Goal: Task Accomplishment & Management: Complete application form

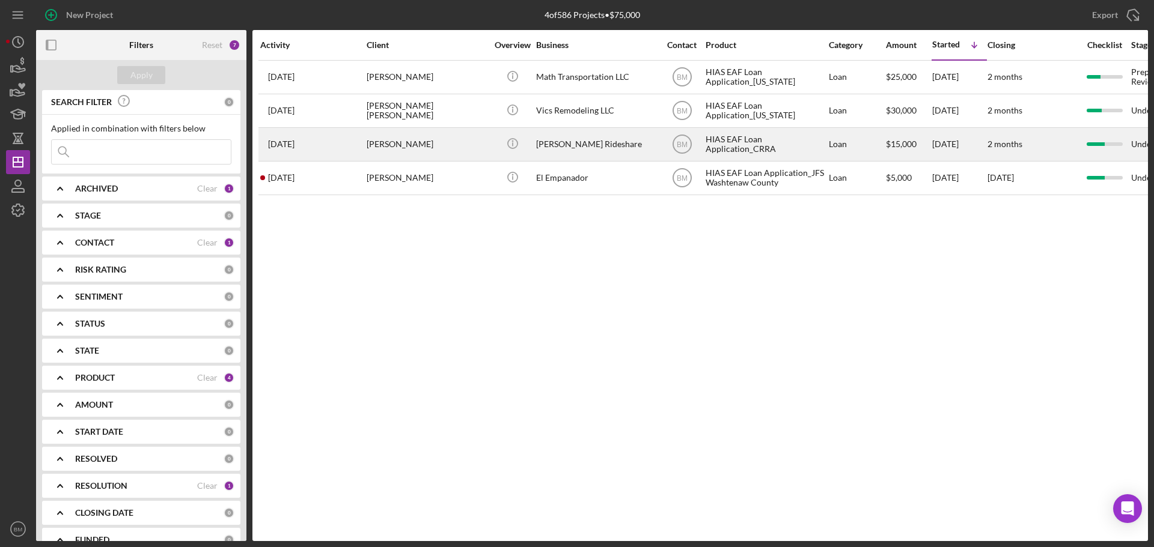
click at [357, 141] on div "[DATE] [PERSON_NAME]" at bounding box center [312, 145] width 105 height 32
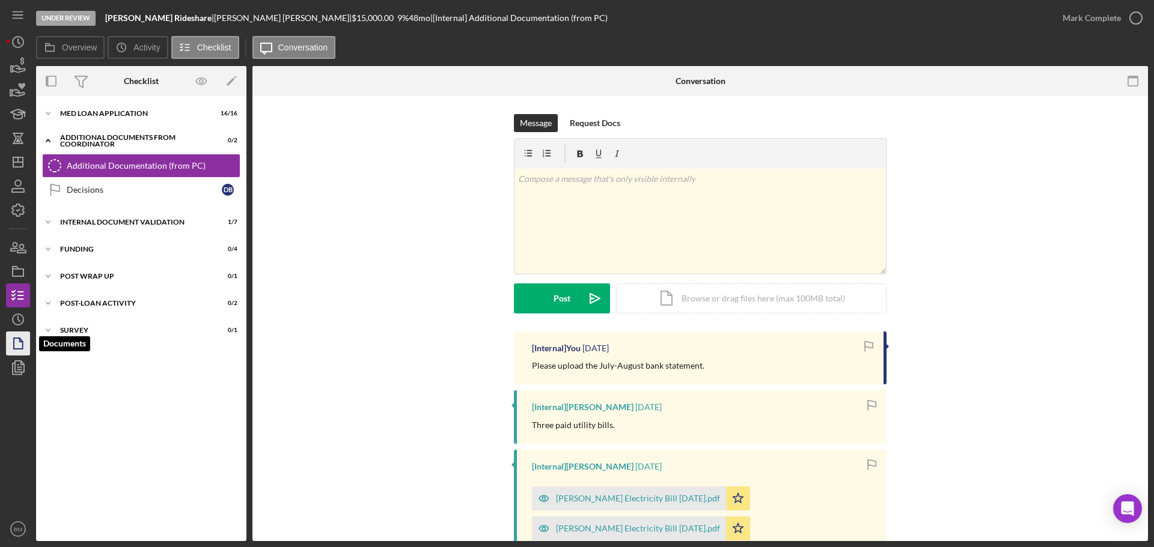
click at [20, 349] on polygon "button" at bounding box center [18, 343] width 9 height 11
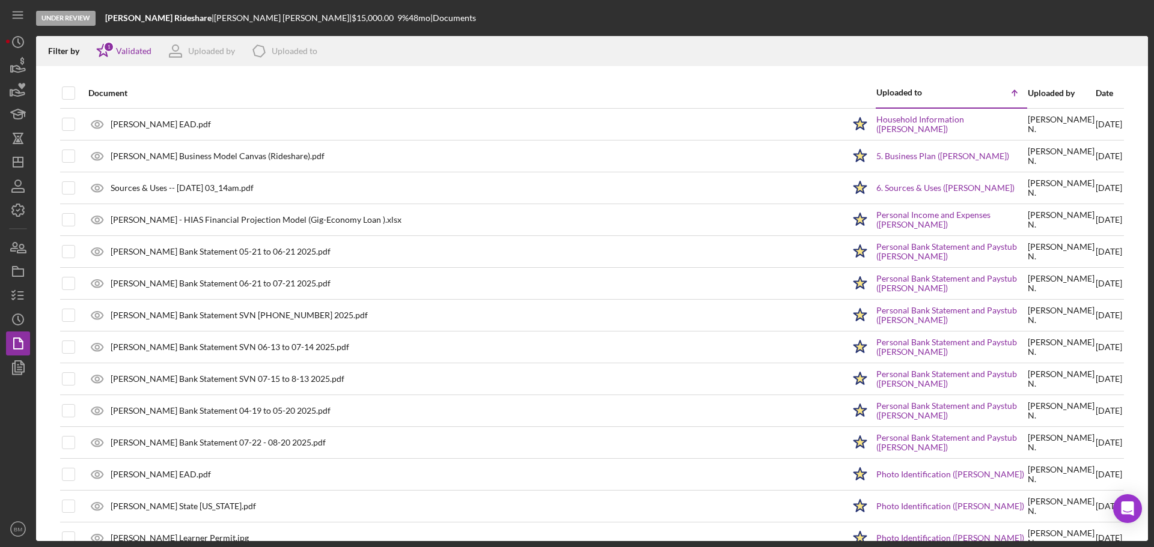
click at [4, 301] on div "Under Review [PERSON_NAME] Rideshare | [PERSON_NAME] | $15,000.00 9 % 48 mo | D…" at bounding box center [577, 273] width 1154 height 547
click at [10, 296] on icon "button" at bounding box center [18, 296] width 30 height 30
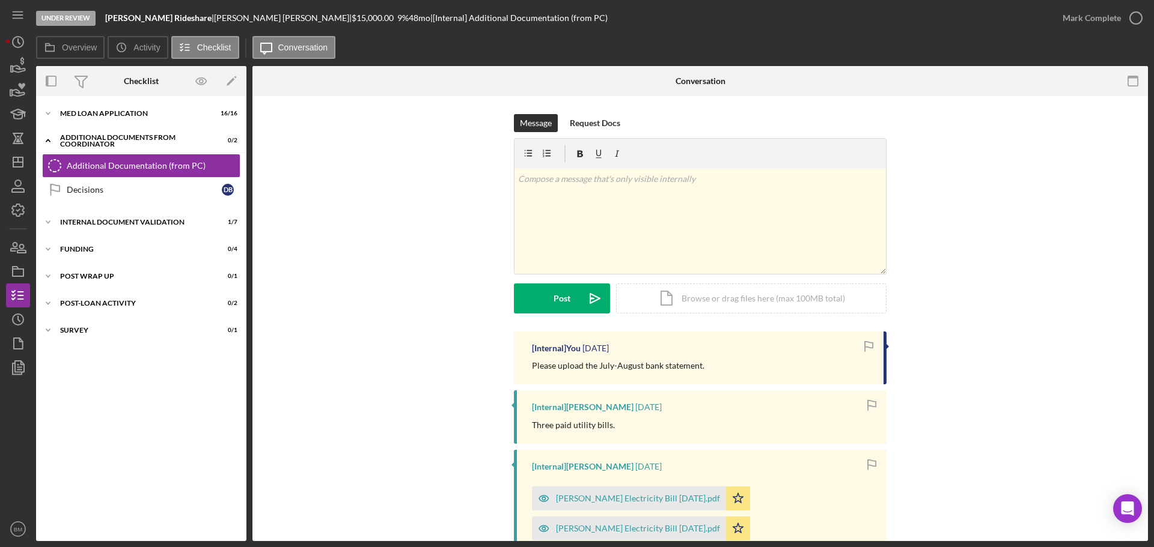
drag, startPoint x: 1054, startPoint y: 254, endPoint x: 1140, endPoint y: 242, distance: 86.8
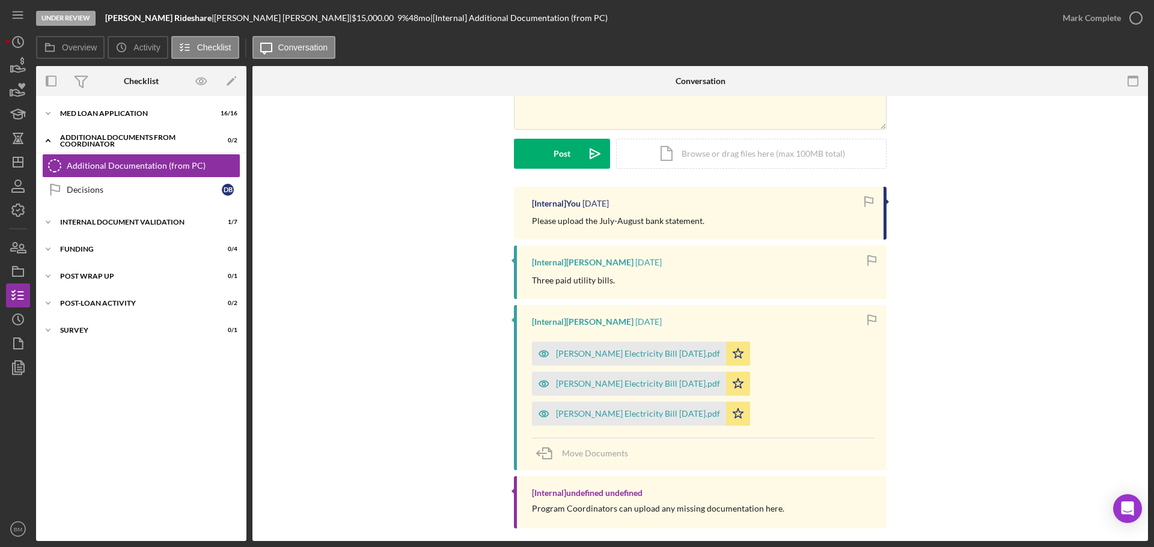
scroll to position [156, 0]
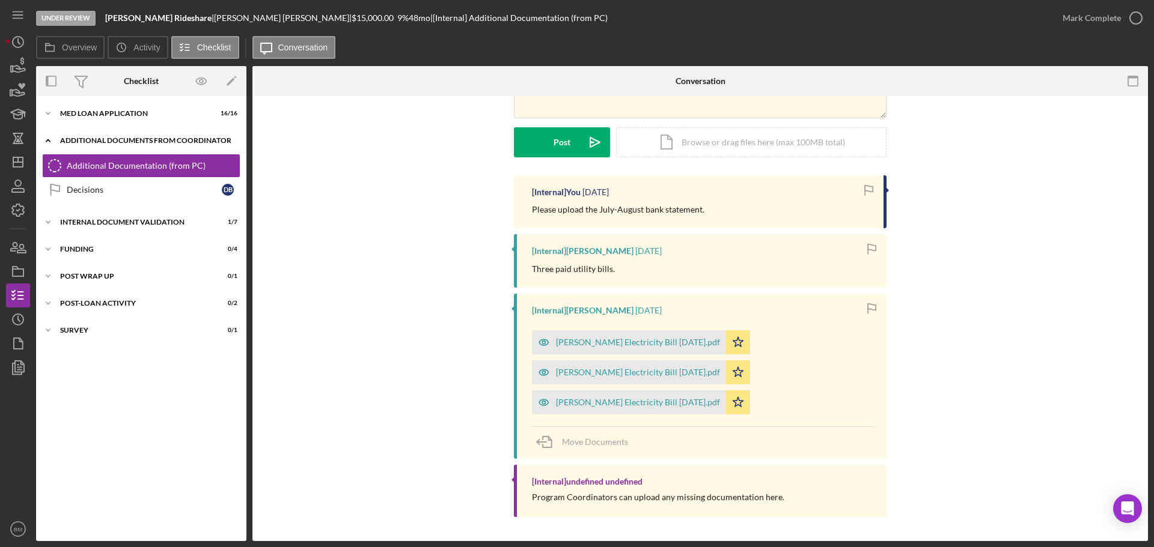
click at [125, 145] on div "Icon/Expander Additional Documents from Coordinator 0 / 2" at bounding box center [141, 141] width 210 height 25
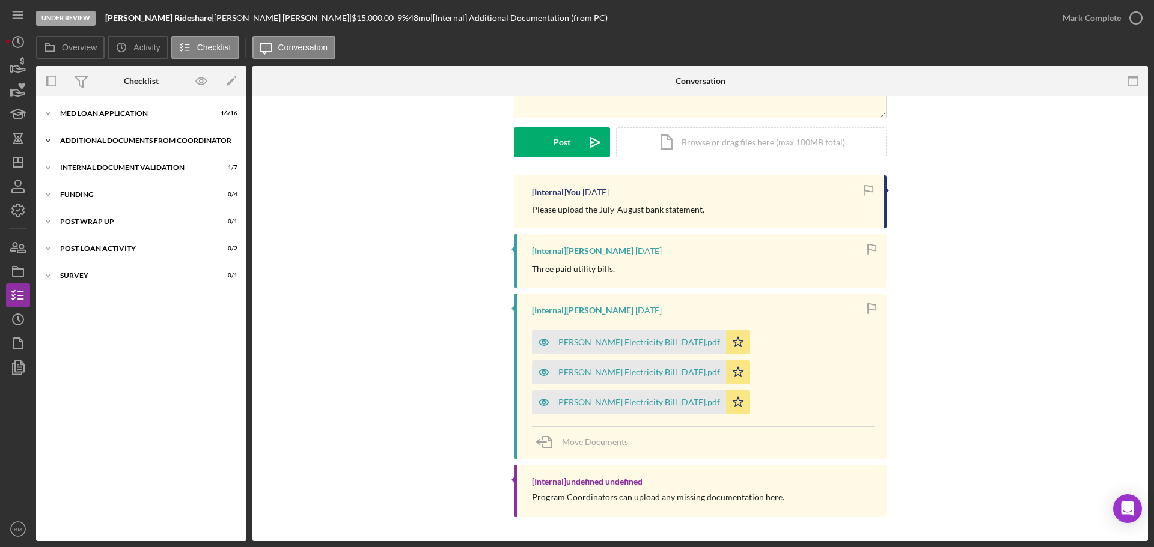
click at [125, 145] on div "Icon/Expander Additional Documents from Coordinator 0 / 2" at bounding box center [141, 141] width 210 height 24
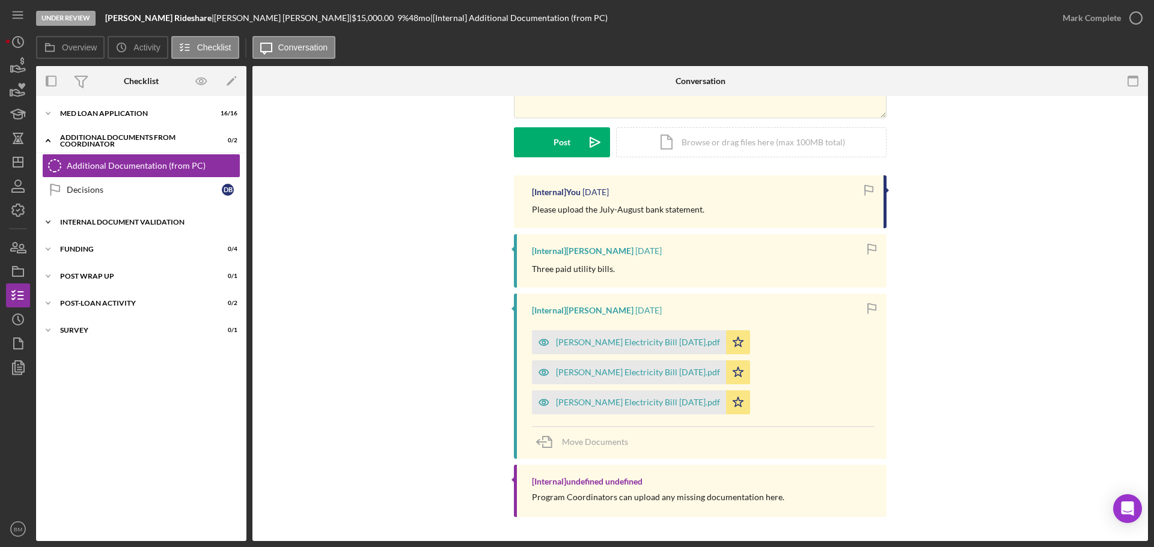
click at [106, 221] on div "Internal Document Validation" at bounding box center [145, 222] width 171 height 7
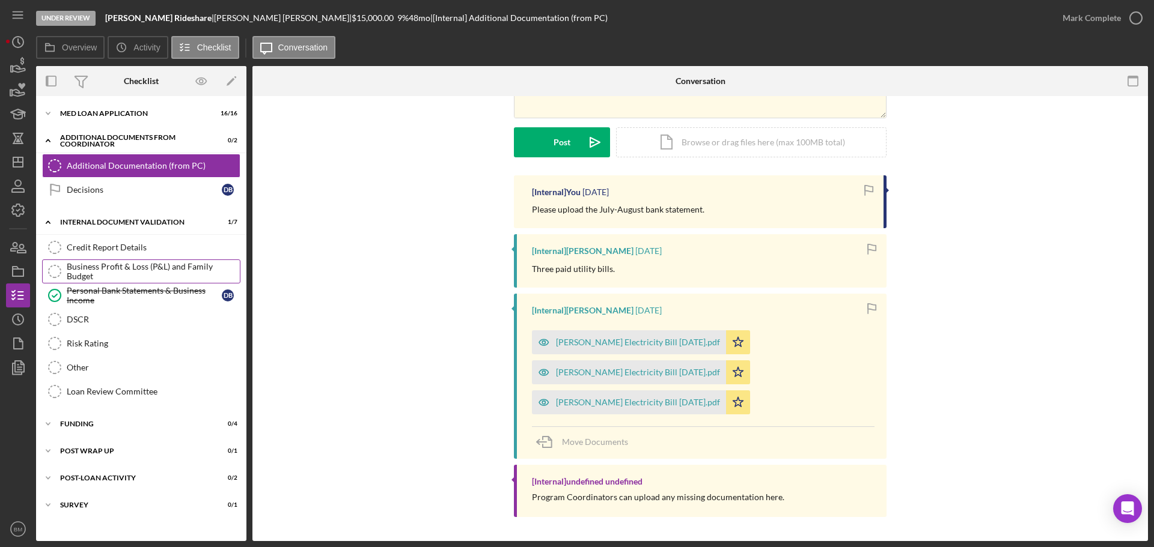
click at [135, 270] on div "Business Profit & Loss (P&L) and Family Budget" at bounding box center [153, 271] width 173 height 19
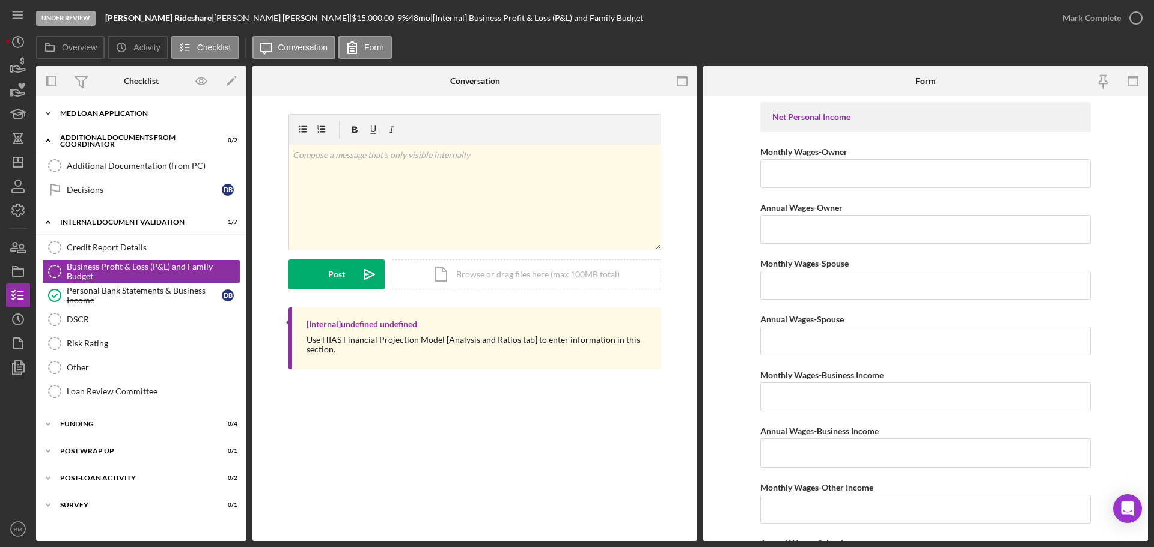
drag, startPoint x: 390, startPoint y: 0, endPoint x: 133, endPoint y: 117, distance: 281.9
click at [133, 117] on div "MED Loan Application" at bounding box center [145, 113] width 171 height 7
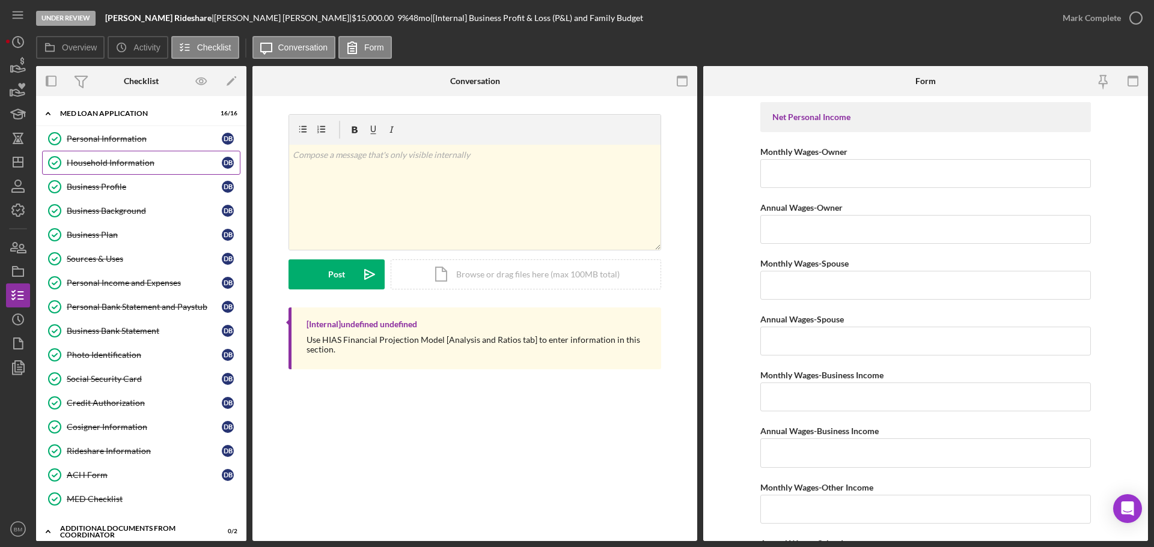
click at [130, 158] on div "Household Information" at bounding box center [144, 163] width 155 height 10
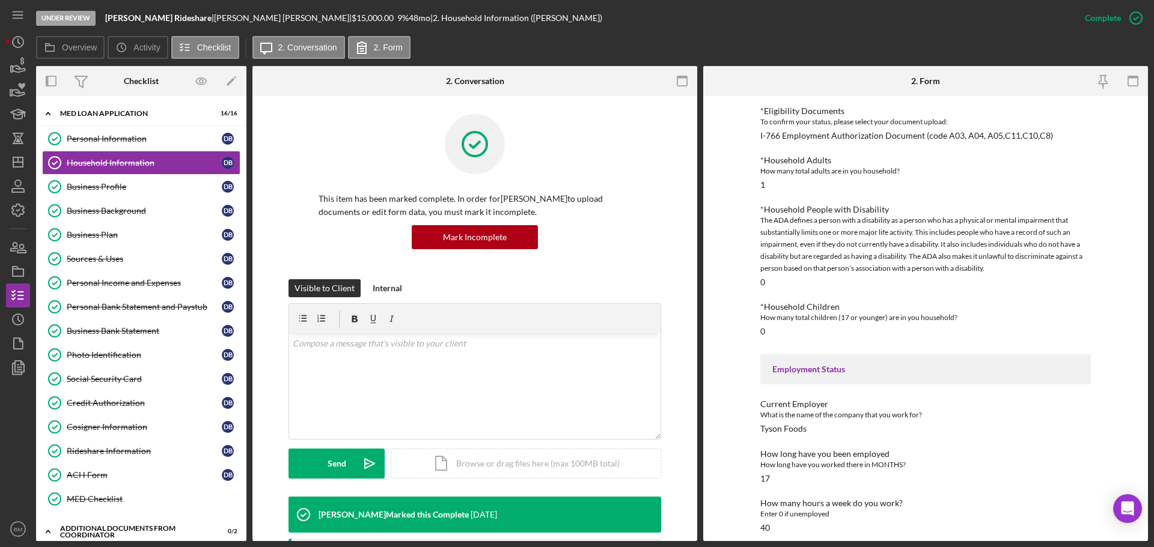
scroll to position [240, 0]
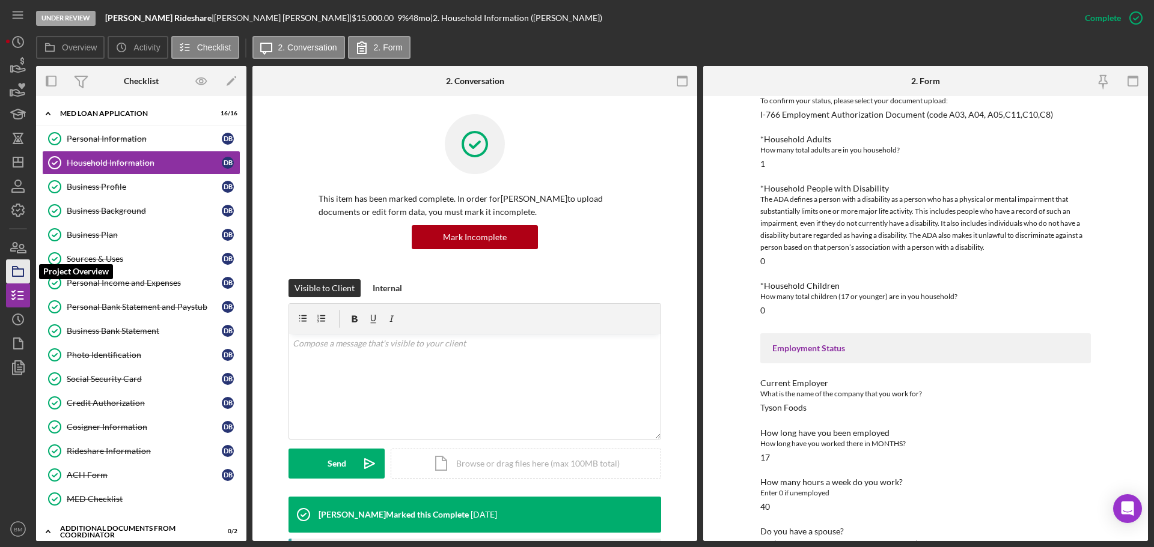
click at [19, 270] on icon "button" at bounding box center [18, 272] width 30 height 30
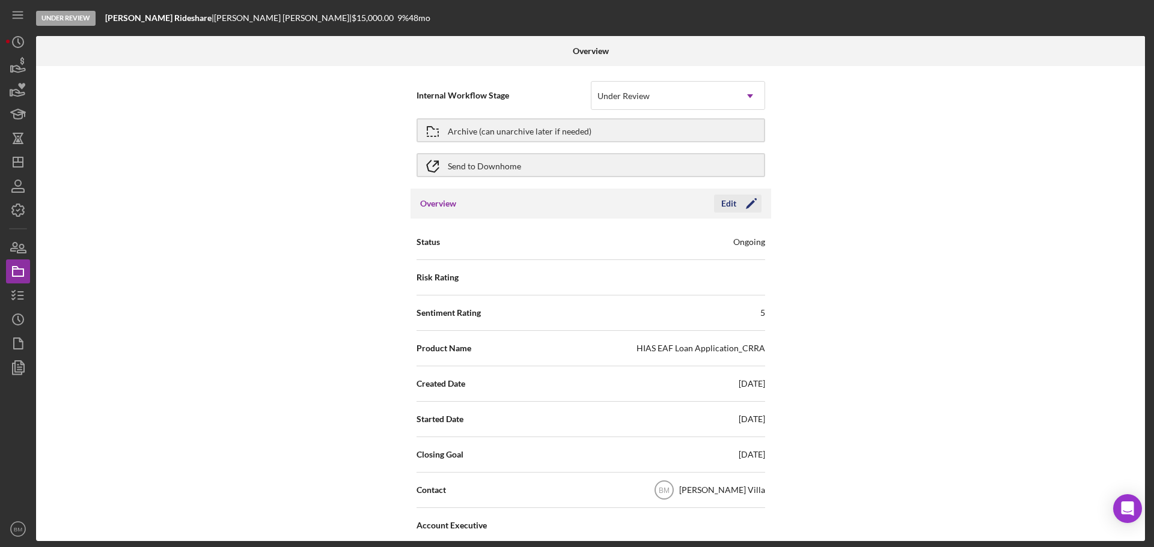
click at [748, 204] on polygon "button" at bounding box center [750, 204] width 9 height 9
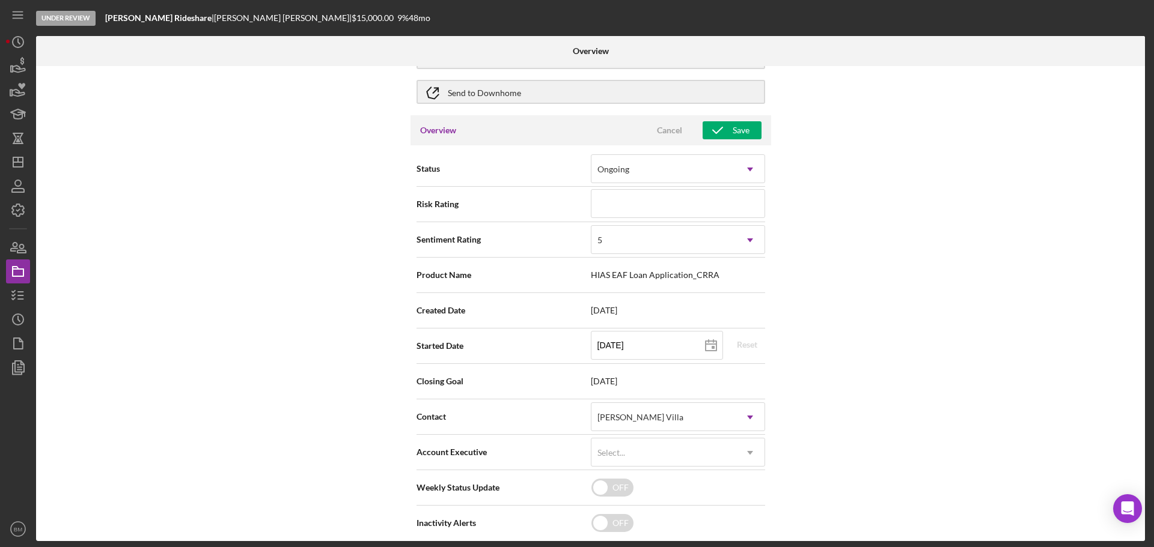
scroll to position [300, 0]
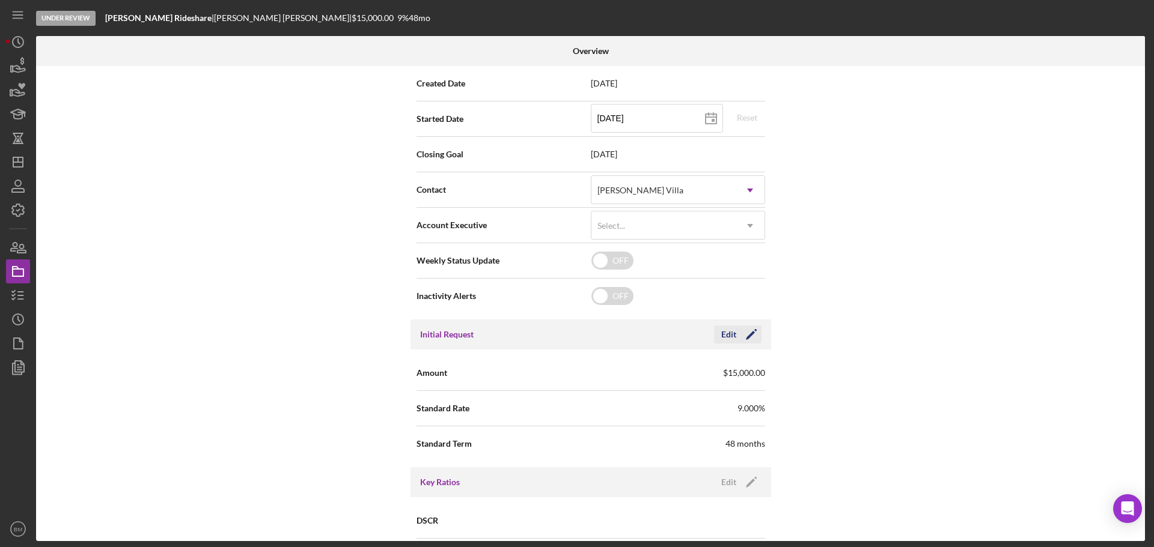
click at [752, 330] on icon "Icon/Edit" at bounding box center [751, 335] width 30 height 30
drag, startPoint x: 589, startPoint y: 376, endPoint x: 560, endPoint y: 376, distance: 28.8
click at [560, 376] on div "Amount $15,000" at bounding box center [590, 373] width 349 height 30
type input "$12,000"
click at [721, 334] on icon "button" at bounding box center [718, 335] width 30 height 30
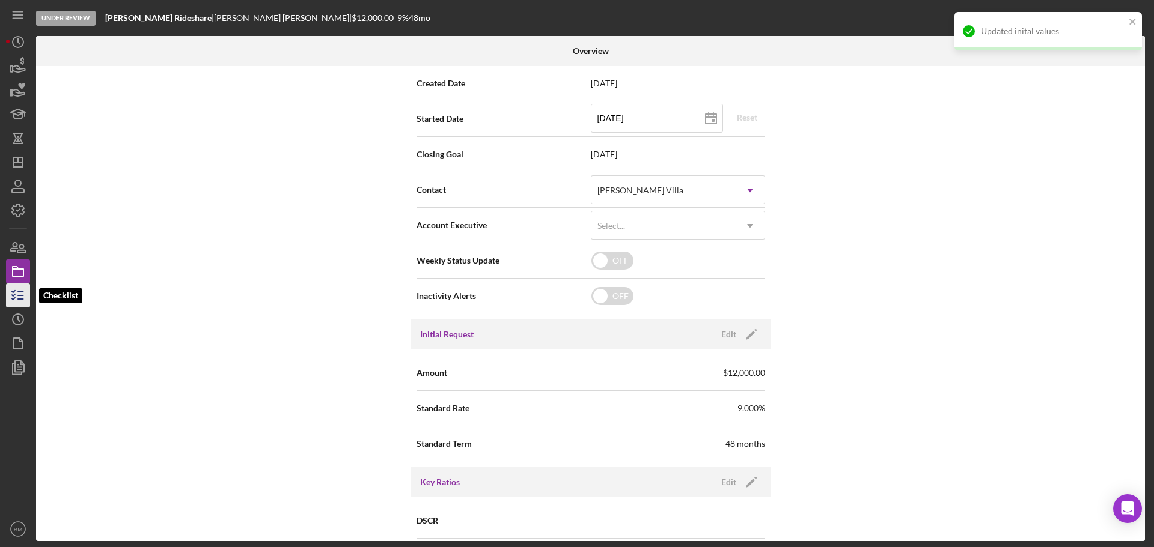
click at [11, 295] on icon "button" at bounding box center [18, 296] width 30 height 30
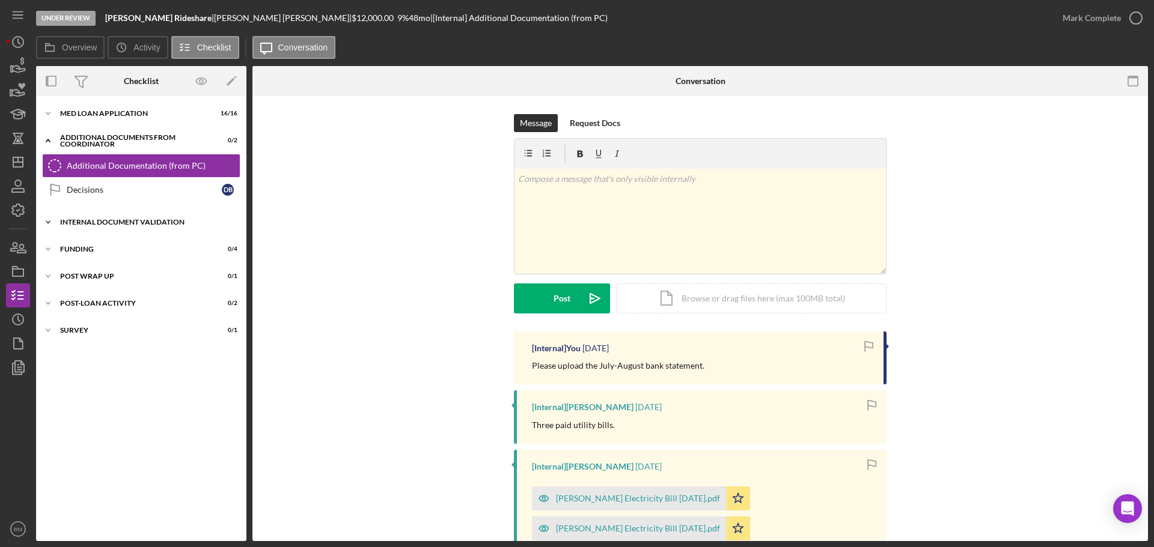
click at [106, 225] on div "Internal Document Validation" at bounding box center [145, 222] width 171 height 7
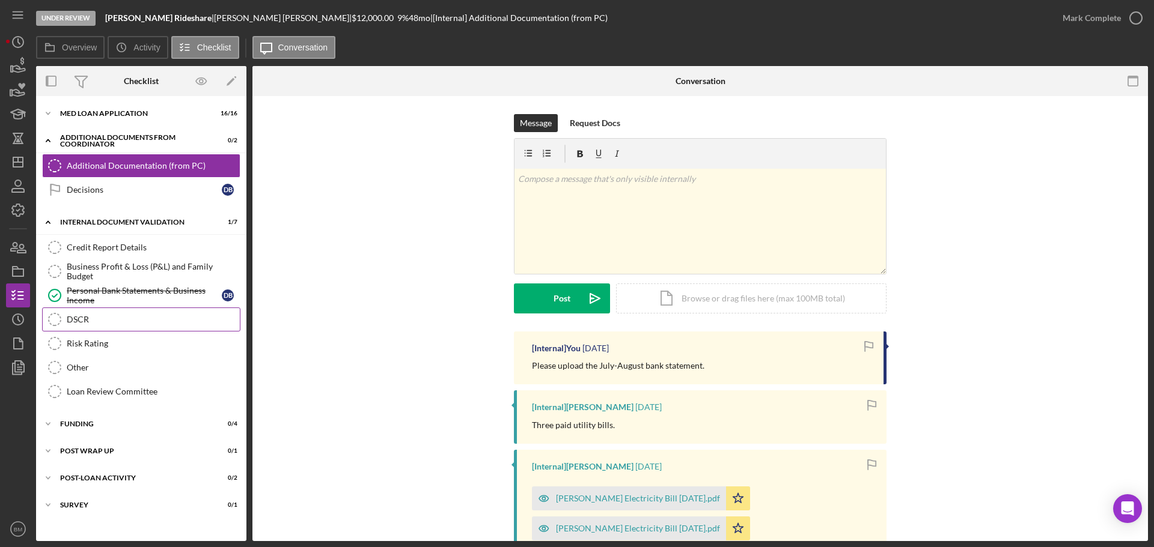
click at [117, 314] on link "DSCR DSCR" at bounding box center [141, 320] width 198 height 24
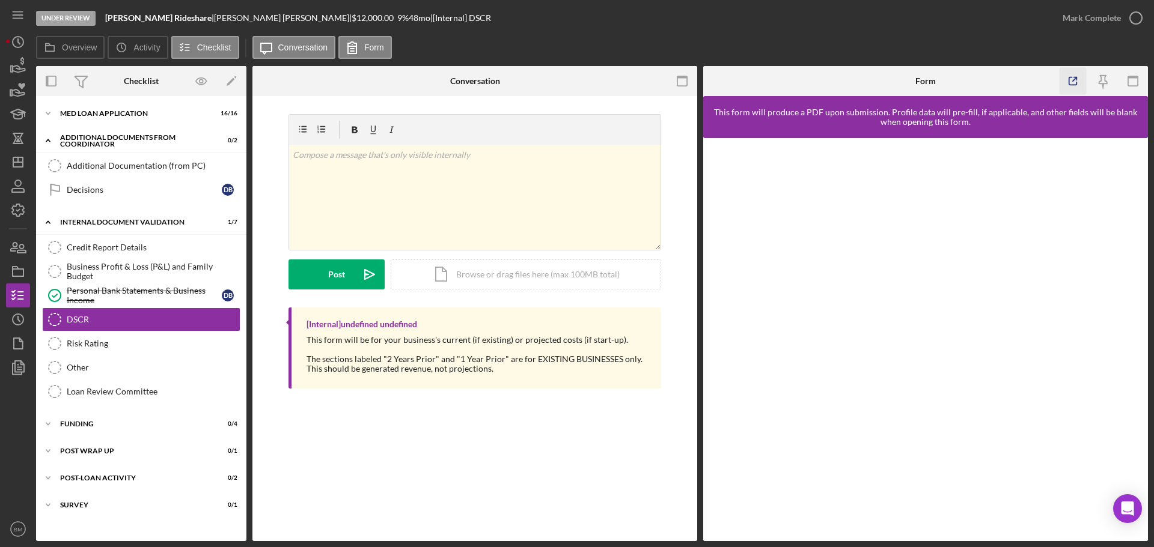
click at [1076, 81] on icon "button" at bounding box center [1073, 81] width 27 height 27
click at [153, 269] on div "Business Profit & Loss (P&L) and Family Budget" at bounding box center [153, 271] width 173 height 19
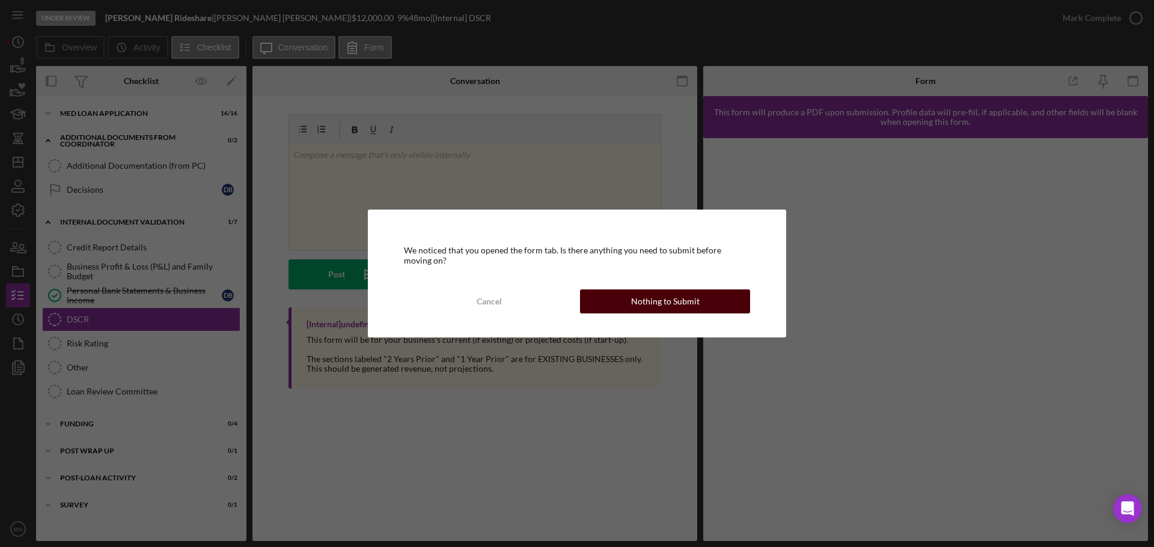
click at [614, 308] on button "Nothing to Submit" at bounding box center [665, 302] width 170 height 24
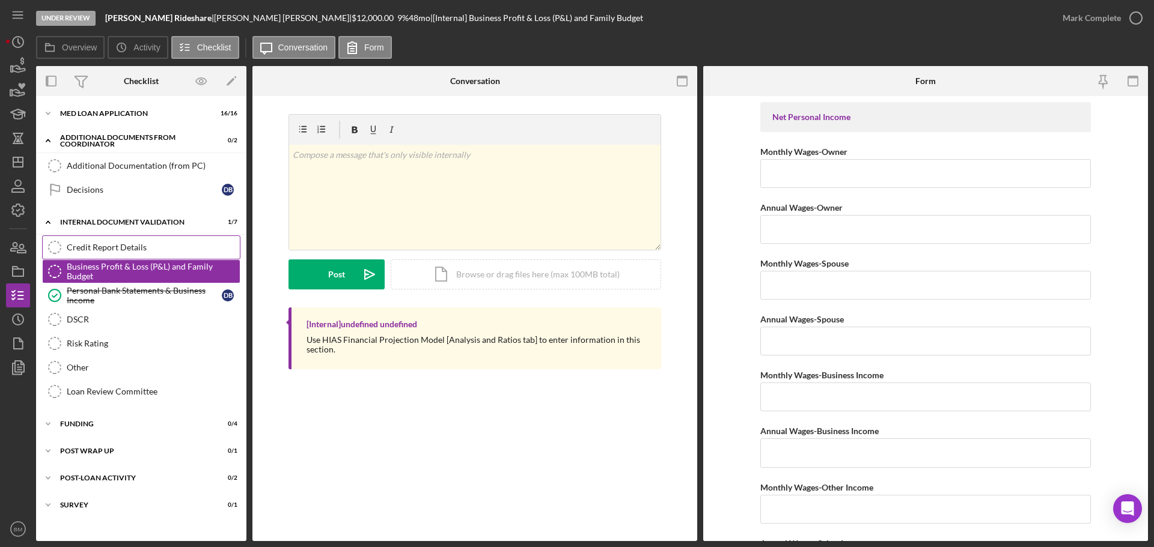
click at [119, 240] on link "Credit Report Details Credit Report Details" at bounding box center [141, 248] width 198 height 24
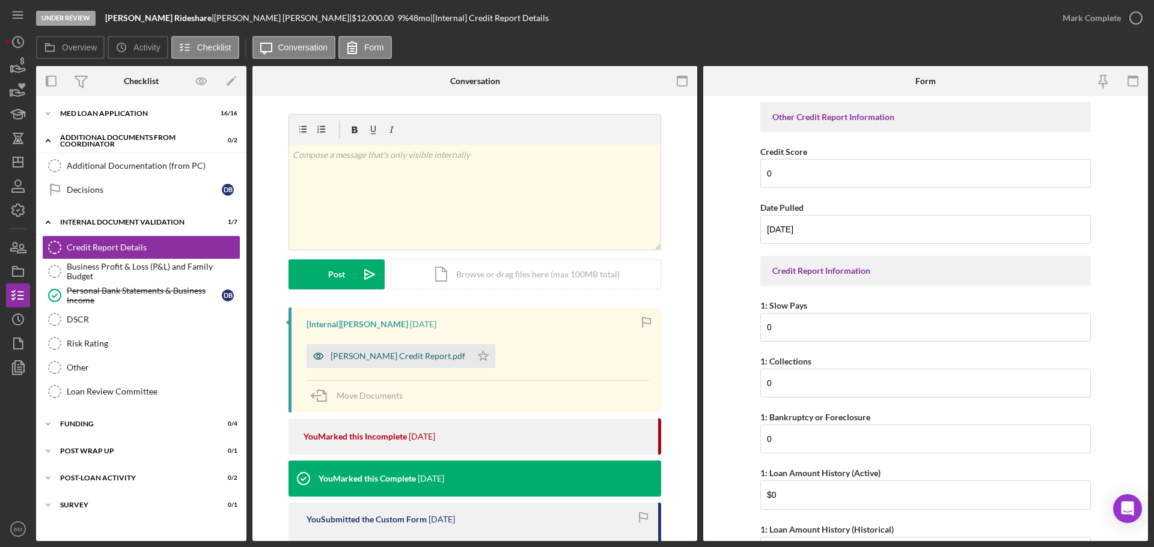
click at [406, 359] on div "[PERSON_NAME] Credit Report.pdf" at bounding box center [398, 357] width 135 height 10
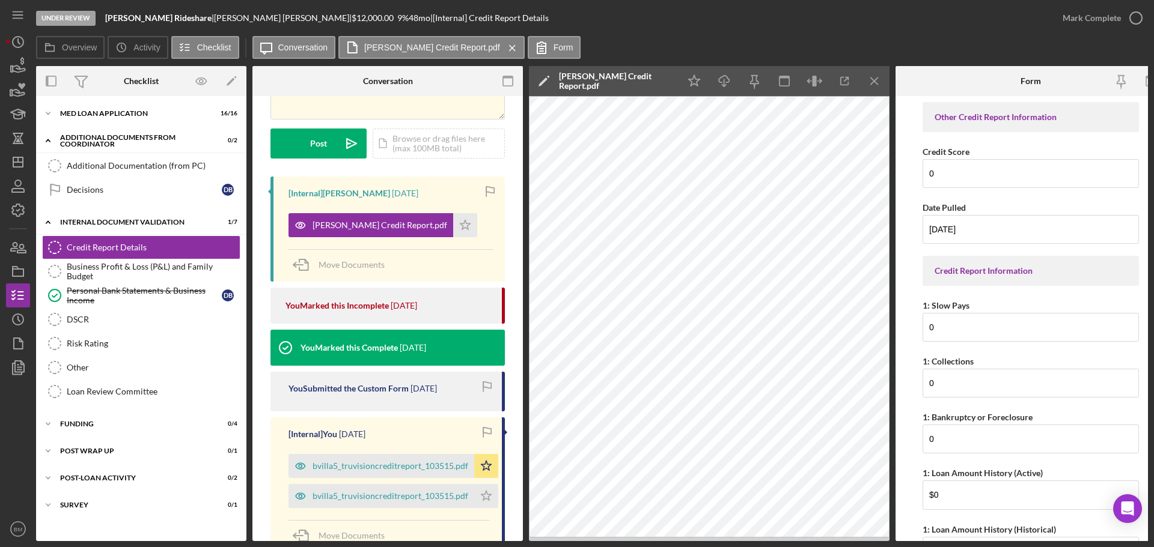
scroll to position [248, 0]
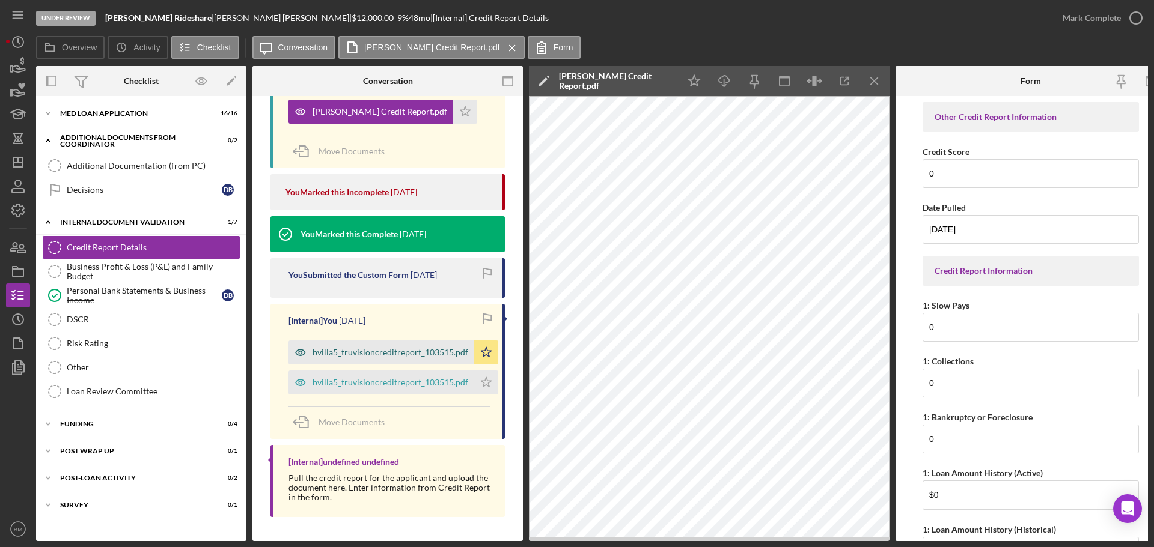
click at [379, 351] on div "bvilla5_truvisioncreditreport_103515.pdf" at bounding box center [391, 353] width 156 height 10
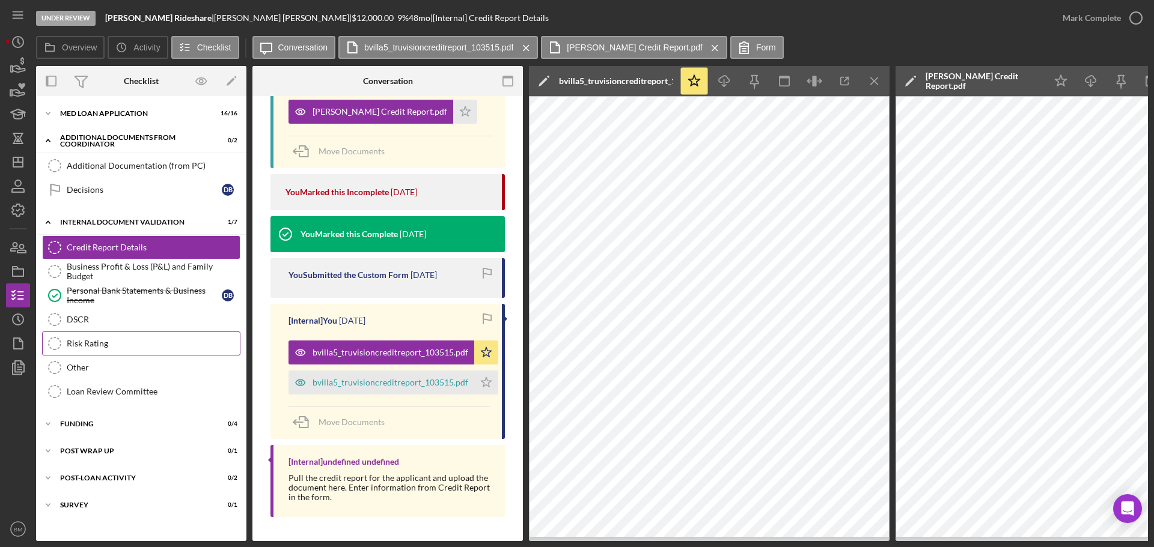
click at [118, 346] on div "Risk Rating" at bounding box center [153, 344] width 173 height 10
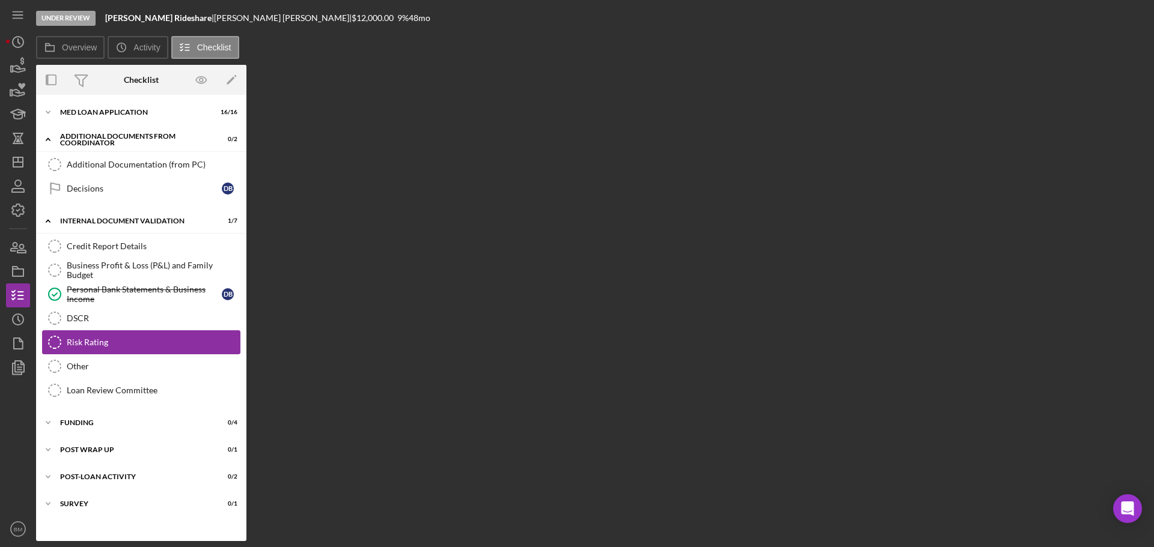
click at [179, 338] on div "Risk Rating" at bounding box center [153, 343] width 173 height 10
click at [153, 322] on div "DSCR" at bounding box center [153, 319] width 173 height 10
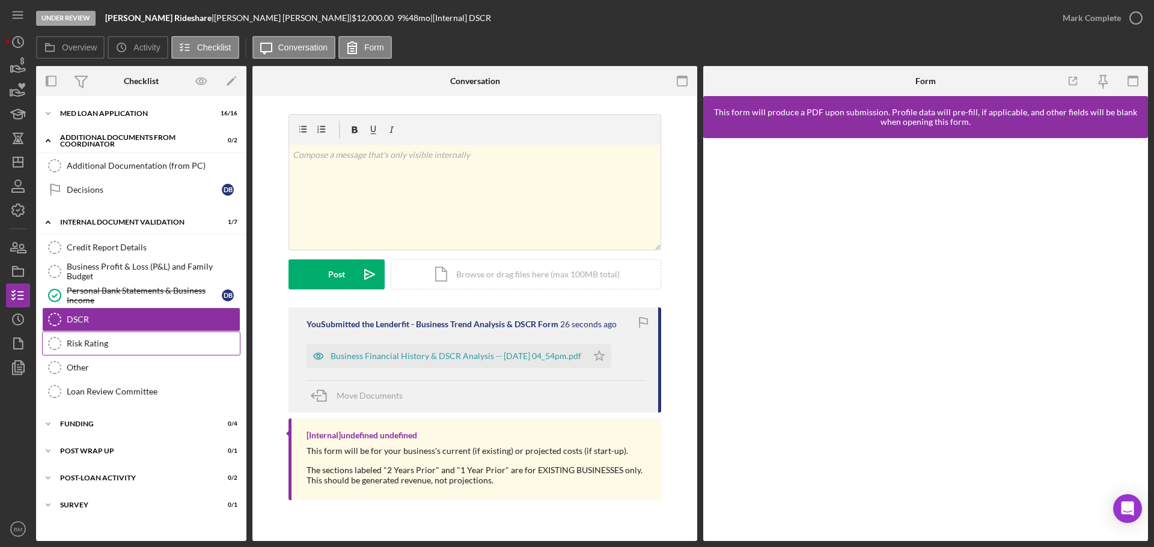
click at [142, 340] on div "Risk Rating" at bounding box center [153, 344] width 173 height 10
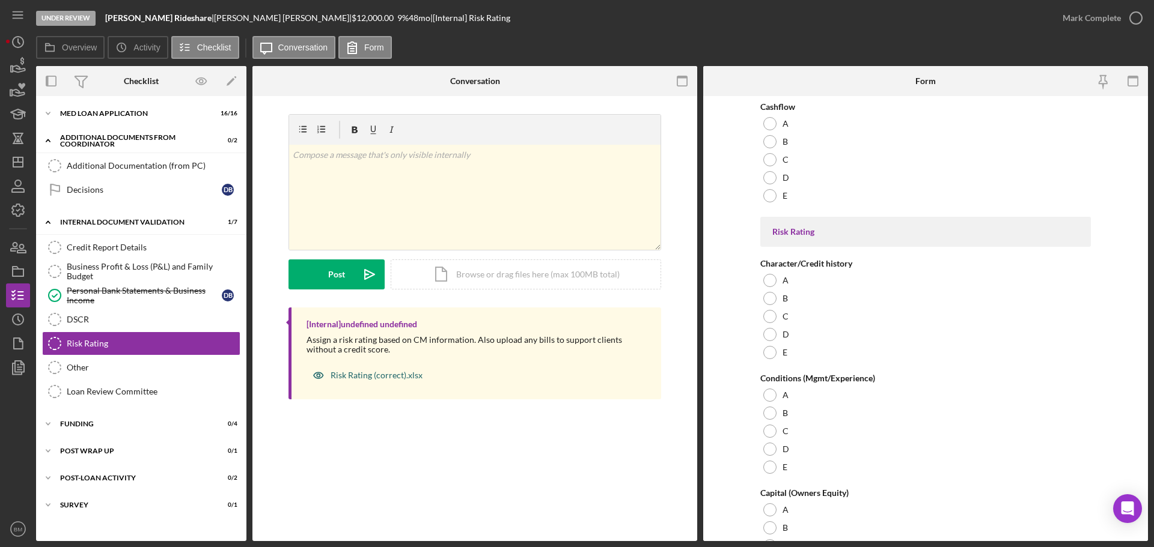
click at [396, 374] on div "Risk Rating (correct).xlsx" at bounding box center [377, 376] width 92 height 10
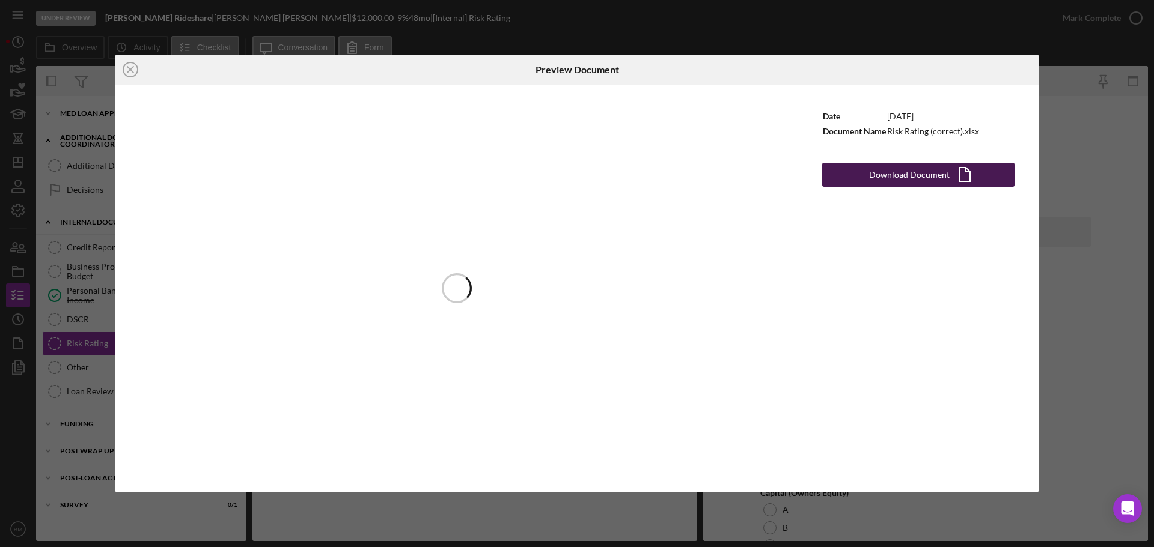
click at [917, 185] on div "Download Document" at bounding box center [909, 175] width 81 height 24
click at [136, 72] on icon "Icon/Close" at bounding box center [130, 70] width 30 height 30
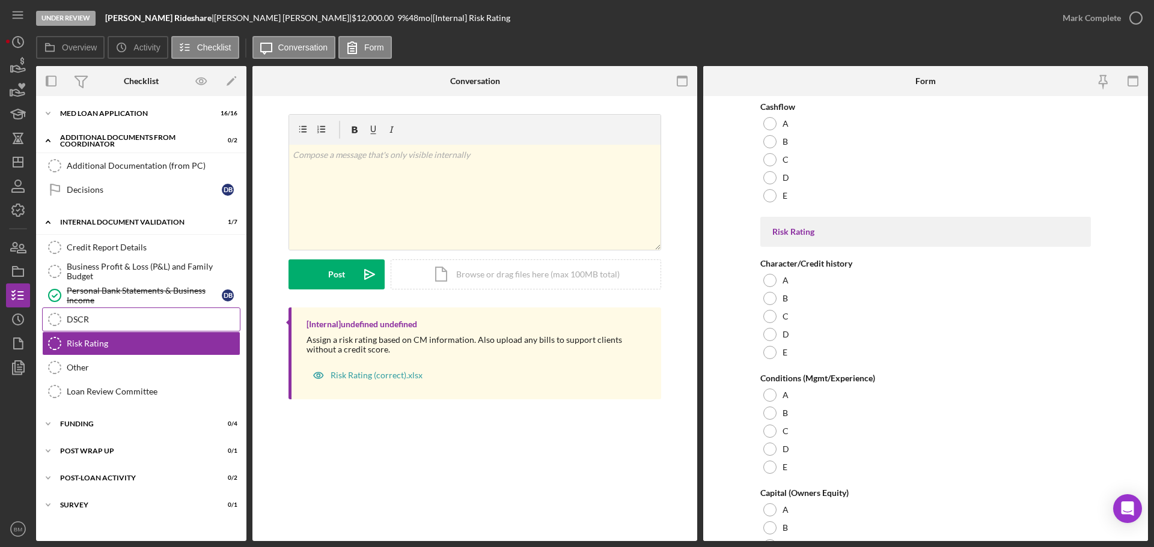
click at [106, 317] on div "DSCR" at bounding box center [153, 320] width 173 height 10
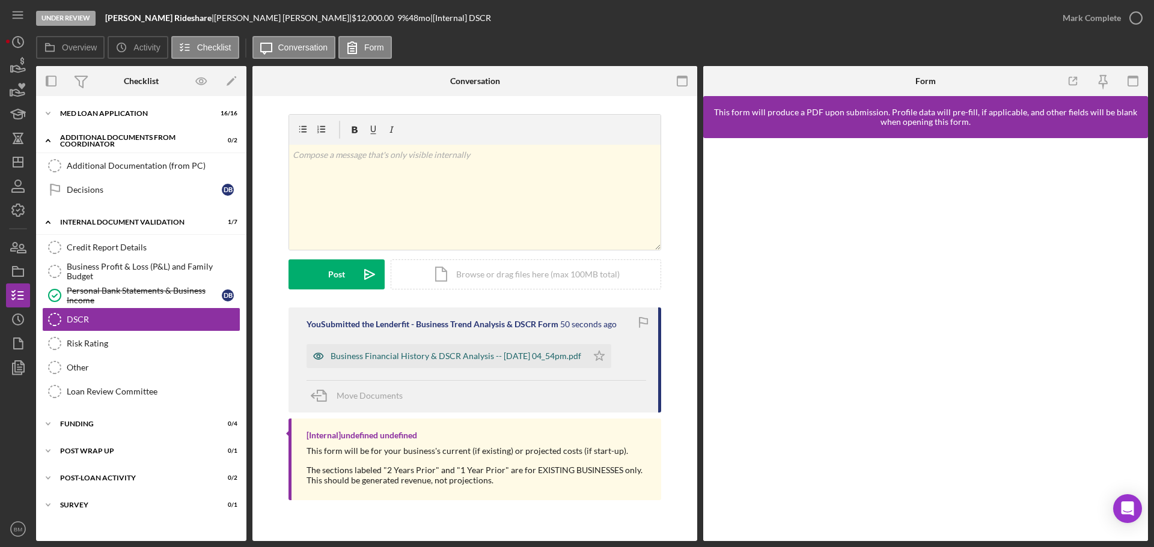
click at [379, 352] on div "Business Financial History & DSCR Analysis -- [DATE] 04_54pm.pdf" at bounding box center [456, 357] width 251 height 10
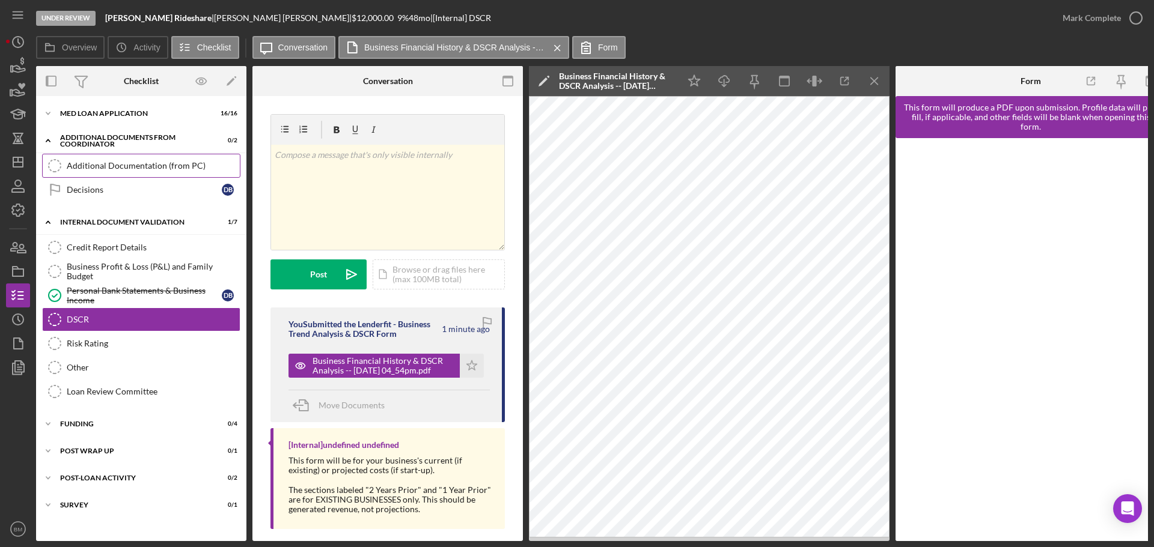
click at [148, 168] on div "Additional Documentation (from PC)" at bounding box center [153, 166] width 173 height 10
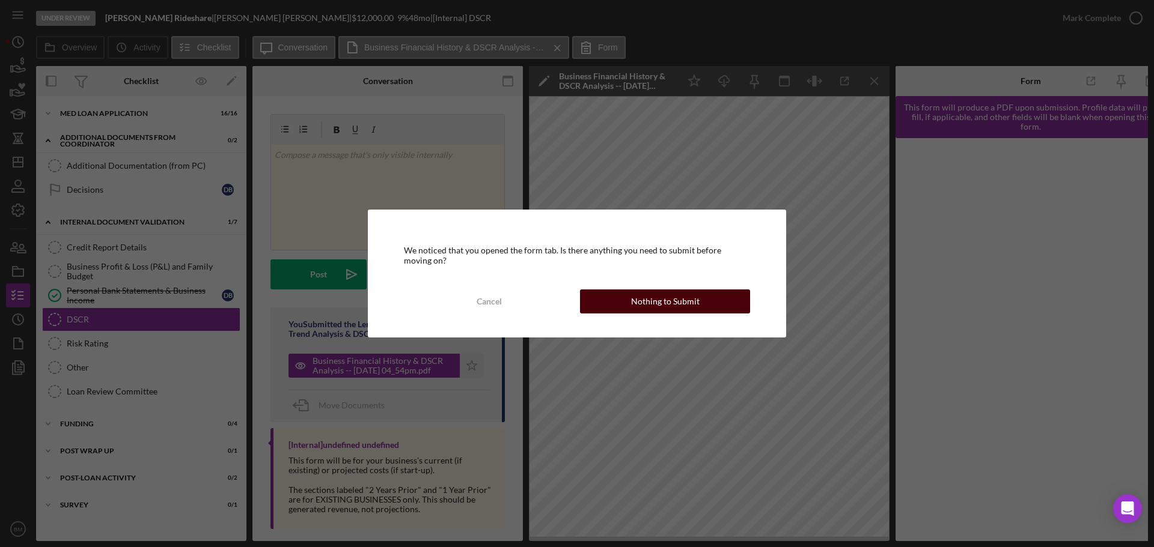
click at [659, 300] on div "Nothing to Submit" at bounding box center [665, 302] width 69 height 24
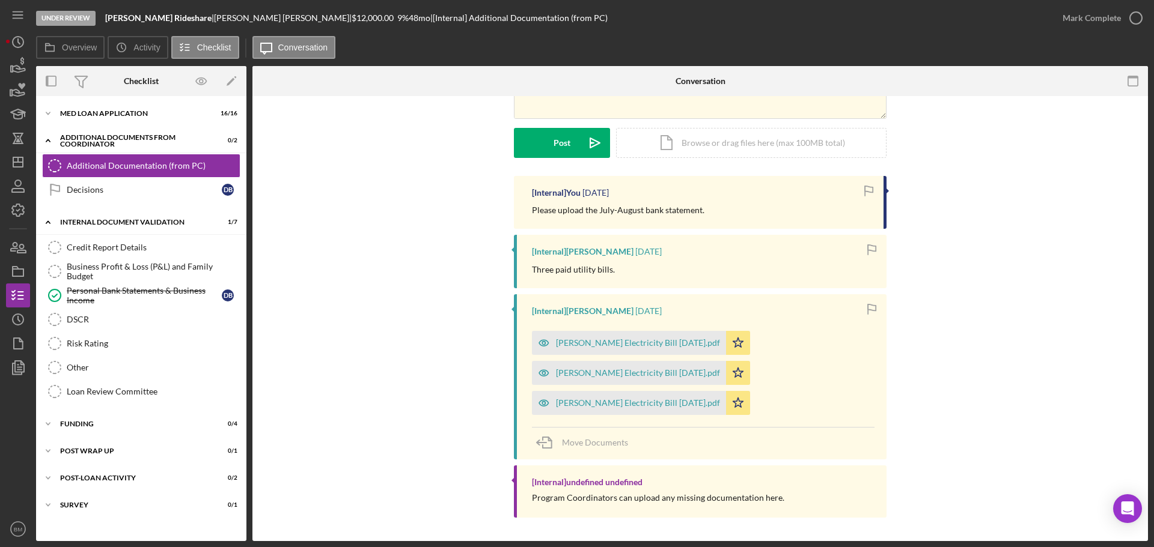
scroll to position [156, 0]
click at [126, 111] on div "MED Loan Application" at bounding box center [145, 113] width 171 height 7
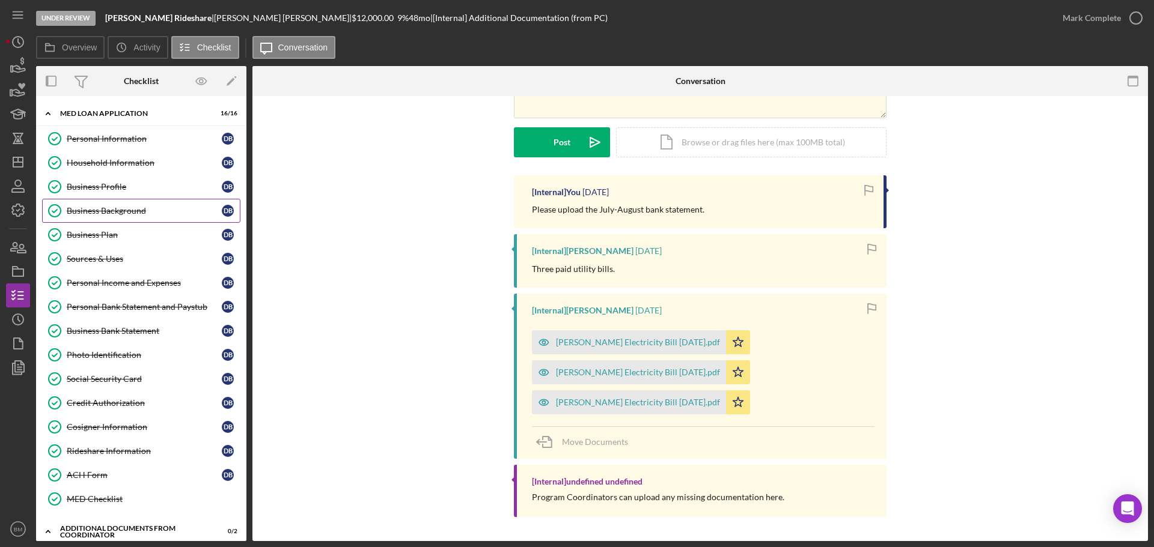
click at [141, 207] on div "Business Background" at bounding box center [144, 211] width 155 height 10
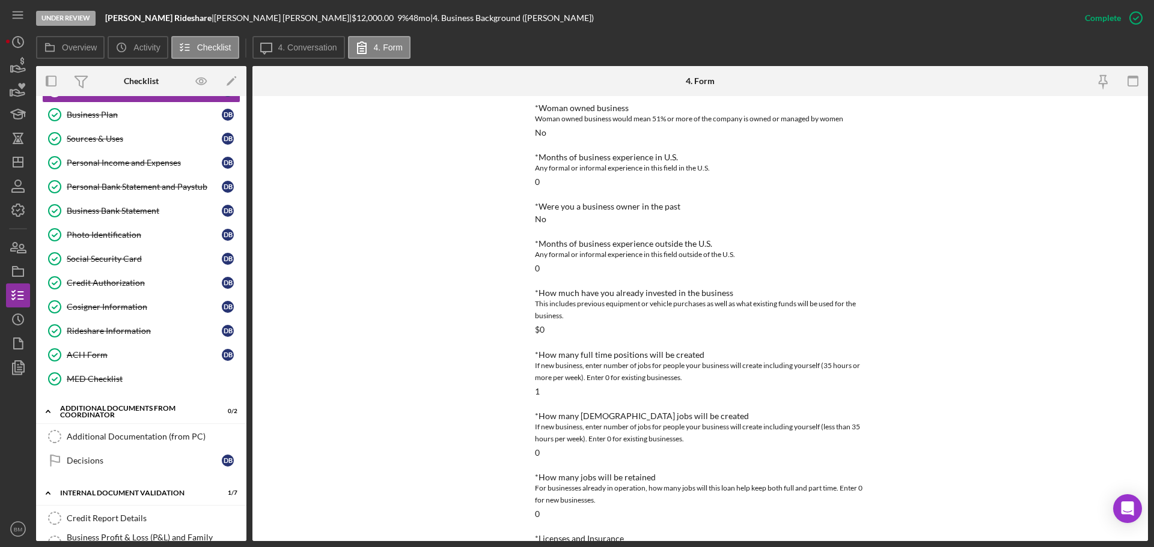
scroll to position [357, 0]
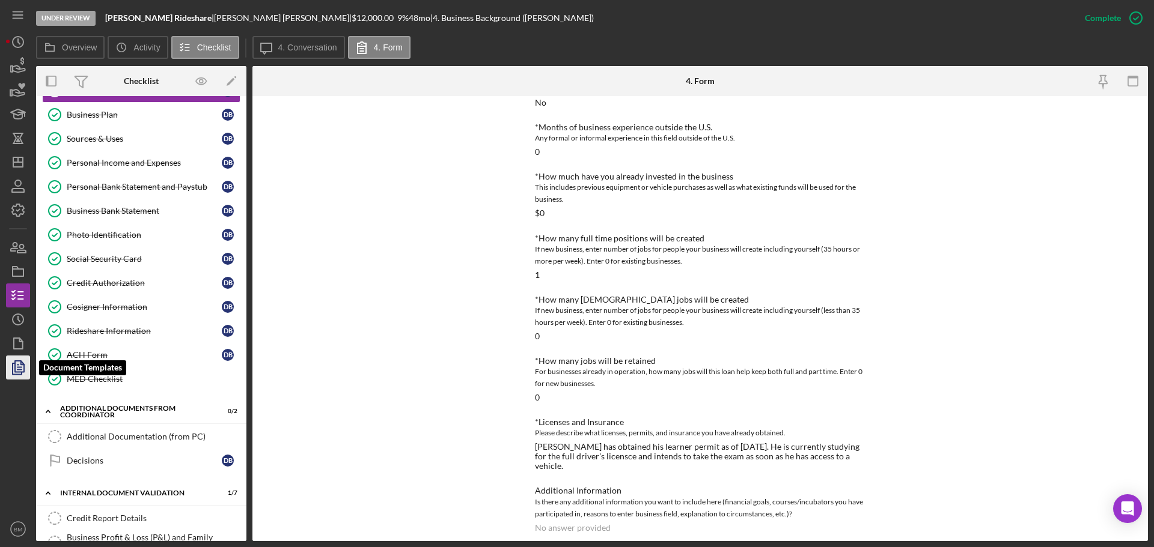
click at [23, 362] on icon "button" at bounding box center [18, 368] width 30 height 30
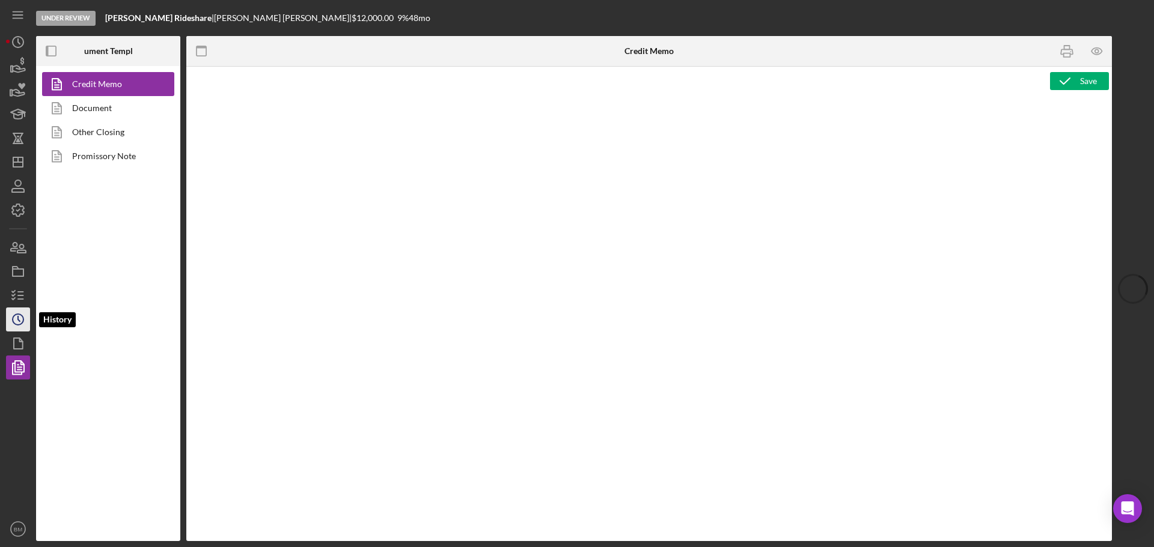
type textarea "<h2>Eligibility Documents Uploaded<img src="[URL][DOMAIN_NAME]" alt="HIAS Econo…"
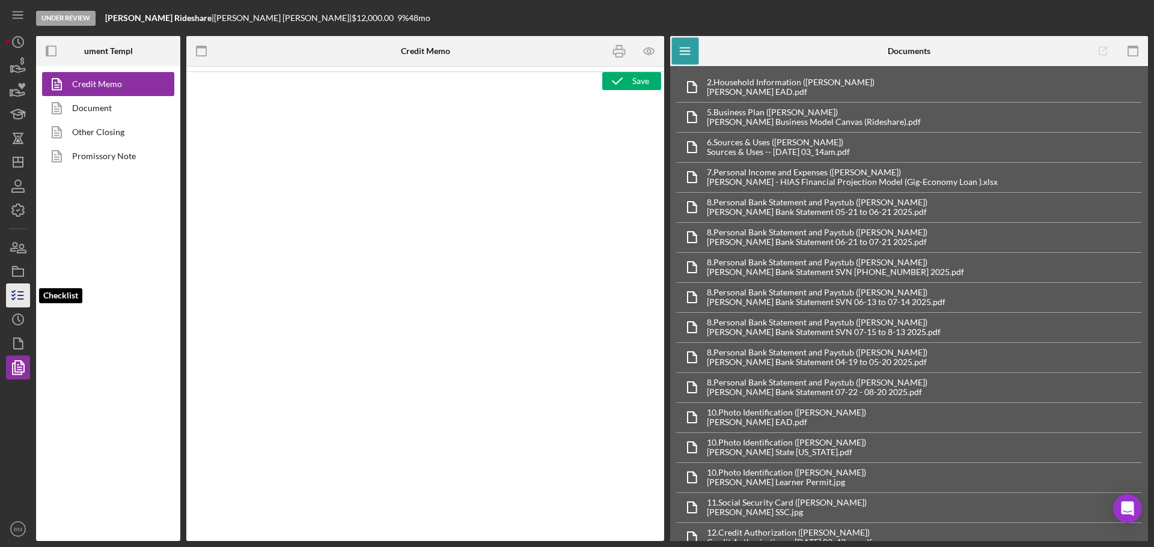
click at [22, 292] on line "button" at bounding box center [20, 292] width 5 height 0
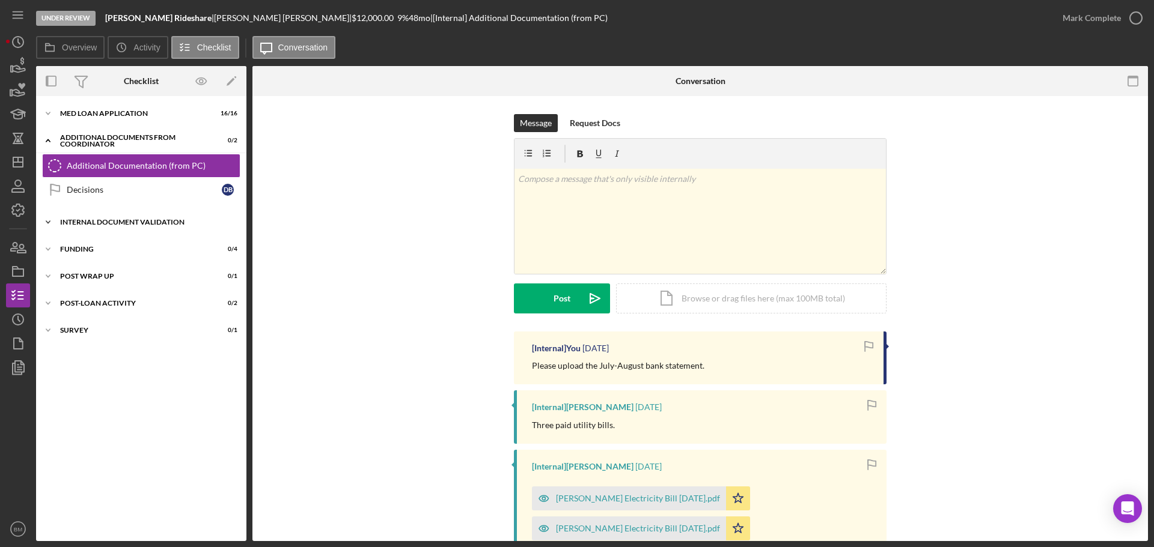
click at [127, 227] on div "Icon/Expander Internal Document Validation 1 / 7" at bounding box center [141, 222] width 210 height 24
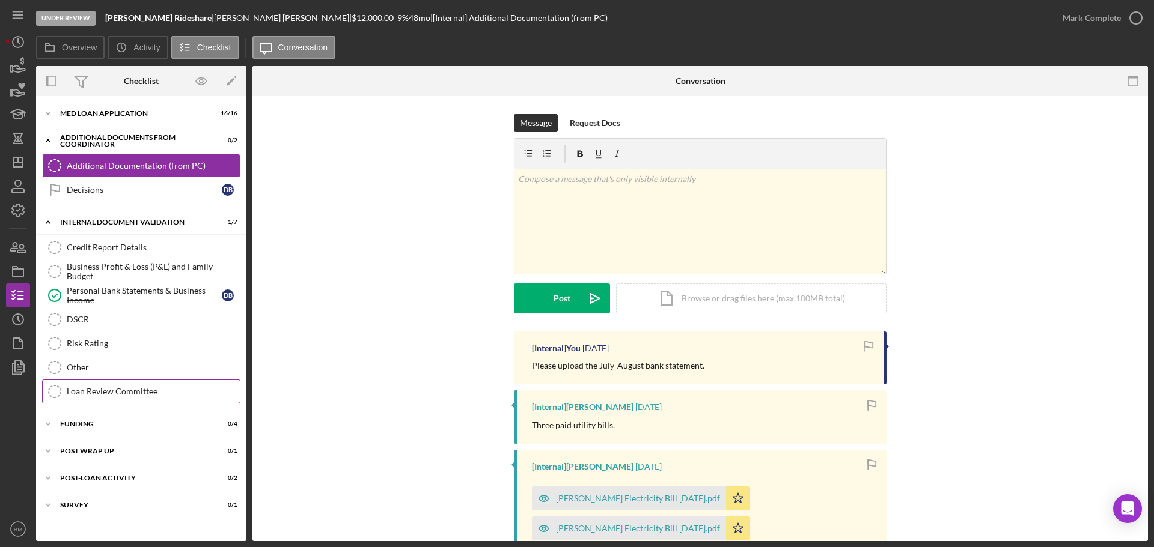
click at [115, 394] on div "Loan Review Committee" at bounding box center [153, 392] width 173 height 10
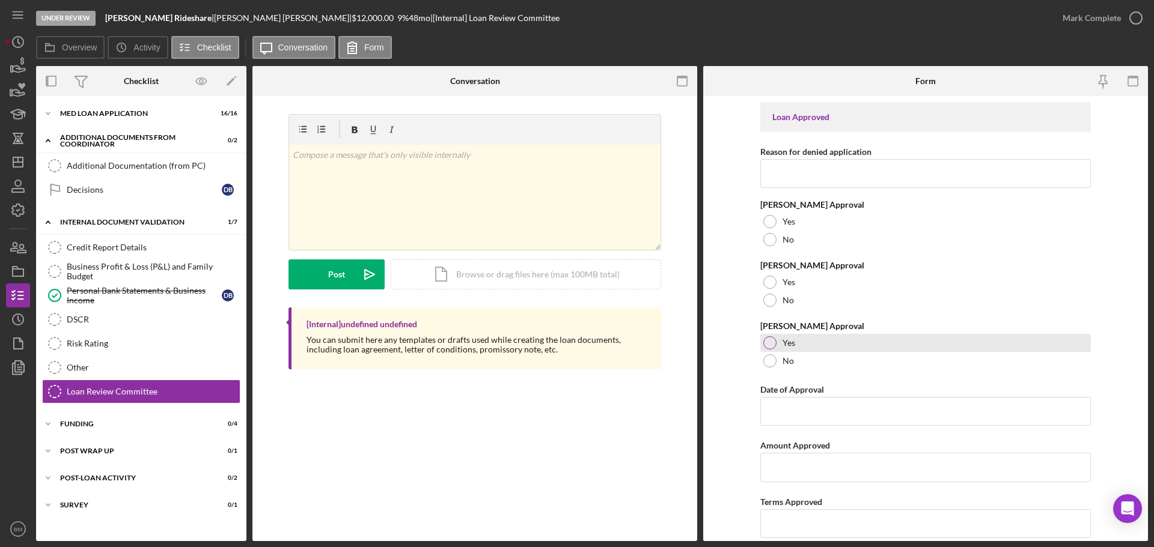
click at [791, 337] on div "Yes" at bounding box center [925, 343] width 331 height 18
click at [810, 411] on input "Date of Approval" at bounding box center [925, 411] width 331 height 29
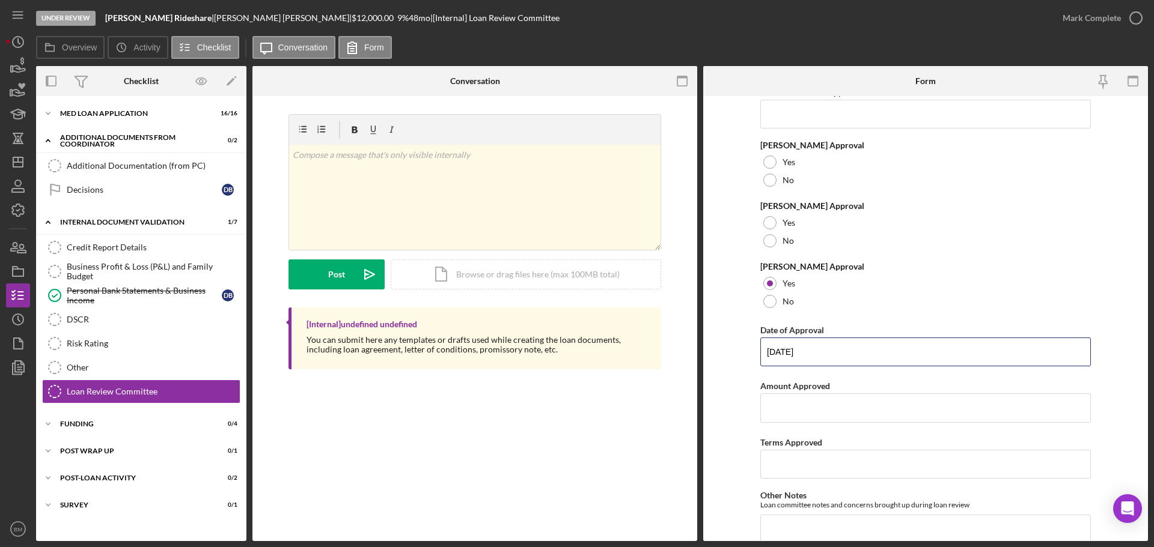
scroll to position [240, 0]
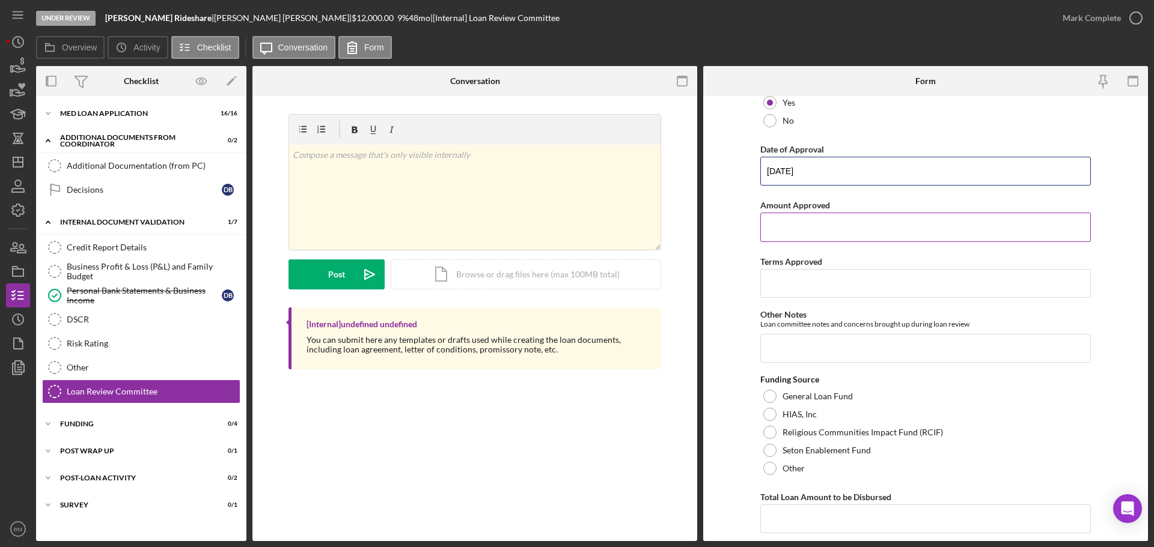
type input "[DATE]"
drag, startPoint x: 804, startPoint y: 230, endPoint x: 795, endPoint y: 231, distance: 9.1
click at [801, 231] on input "Amount Approved" at bounding box center [925, 227] width 331 height 29
type input "$12,000"
type input "48"
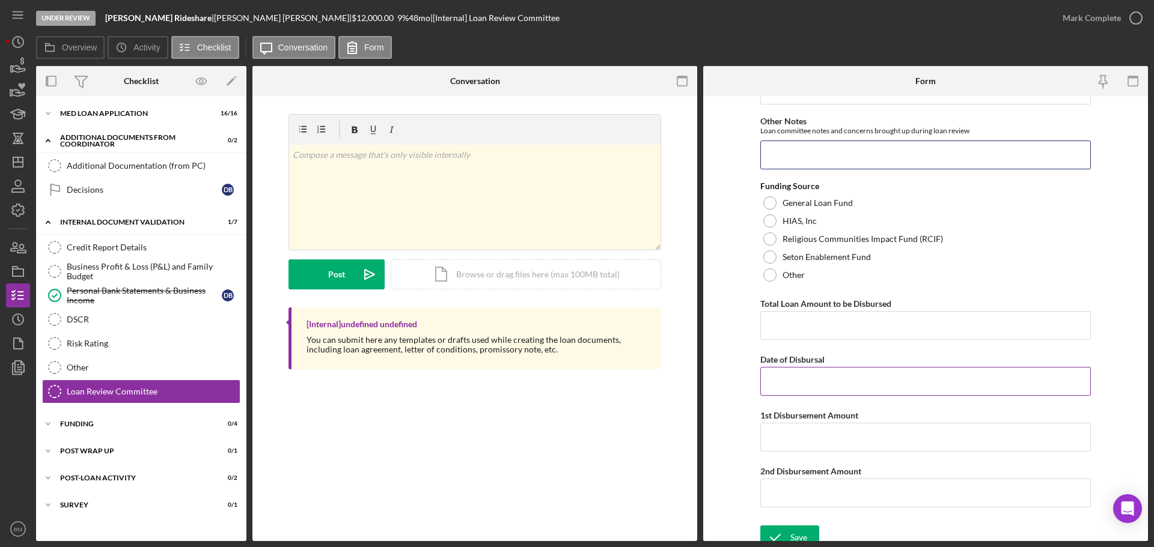
scroll to position [444, 0]
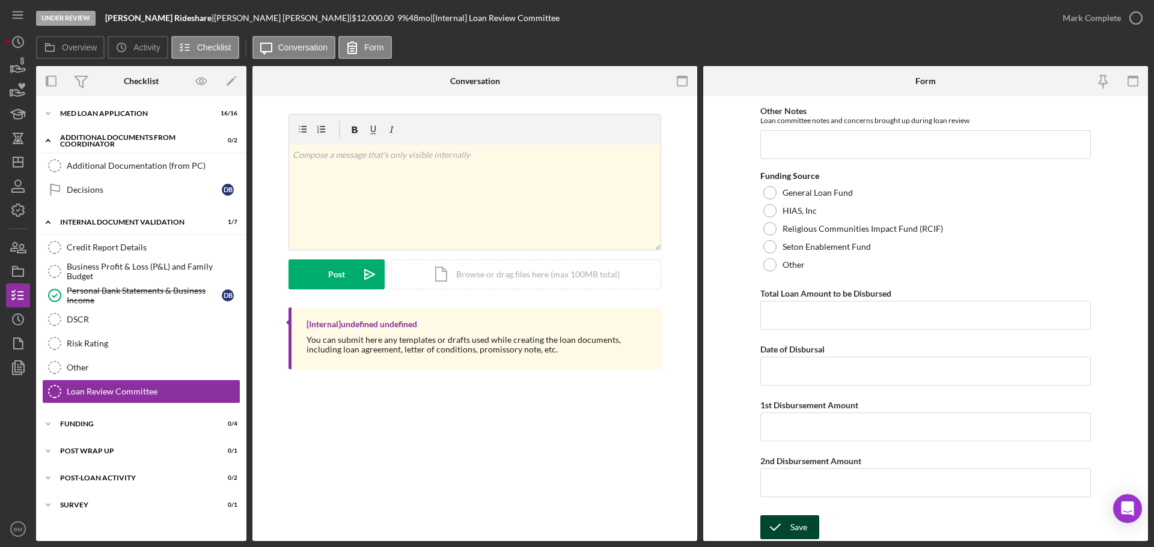
click at [811, 529] on button "Save" at bounding box center [789, 528] width 59 height 24
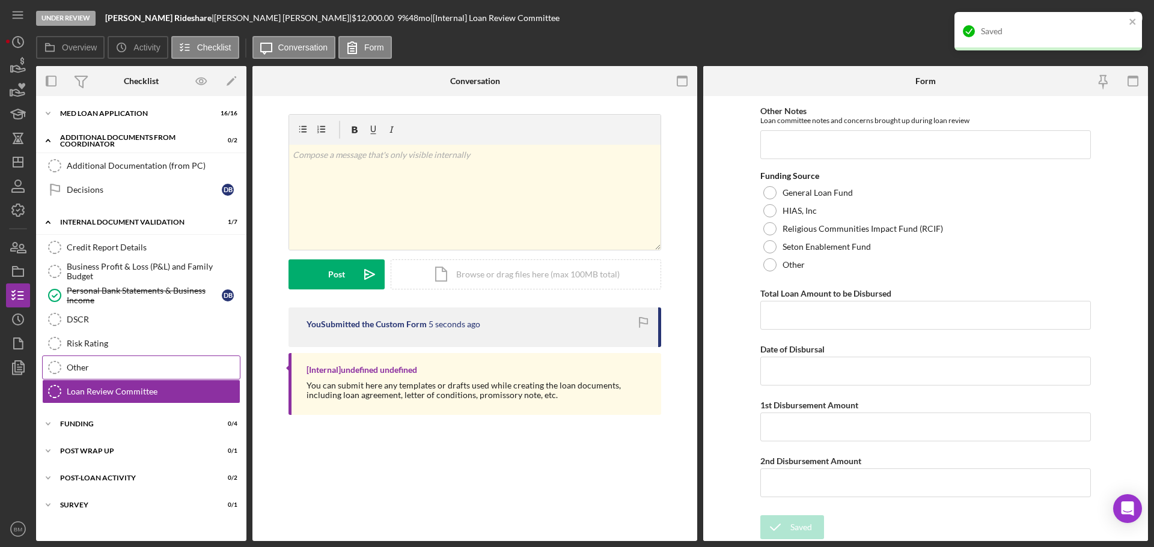
drag, startPoint x: 129, startPoint y: 372, endPoint x: 121, endPoint y: 371, distance: 7.2
click at [121, 371] on div "Other" at bounding box center [153, 368] width 173 height 10
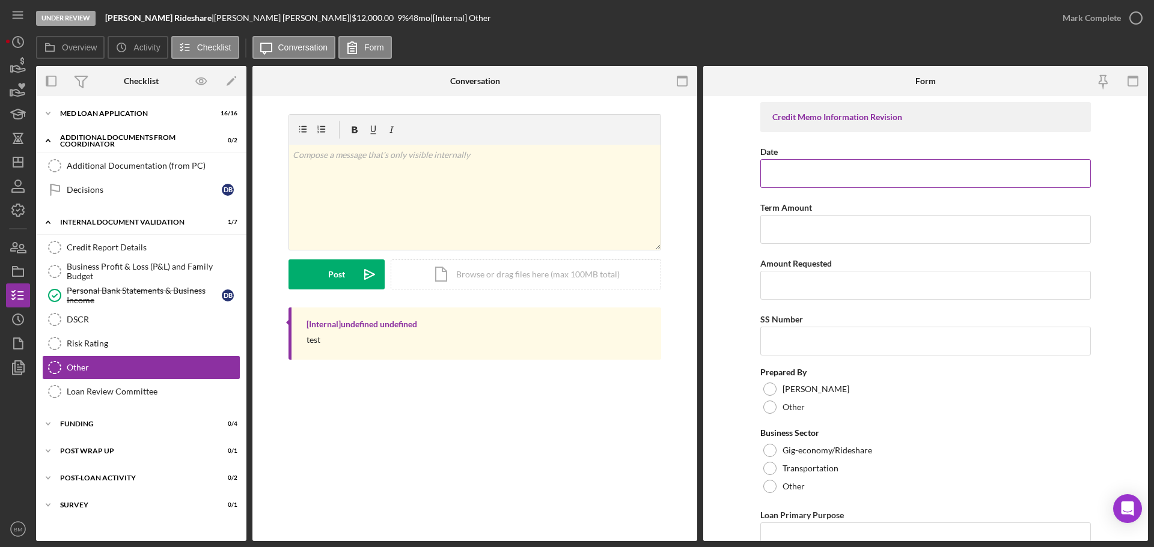
click at [834, 163] on input "Date" at bounding box center [925, 173] width 331 height 29
type input "[DATE]"
type input "1"
type input "48"
type input "$15,000"
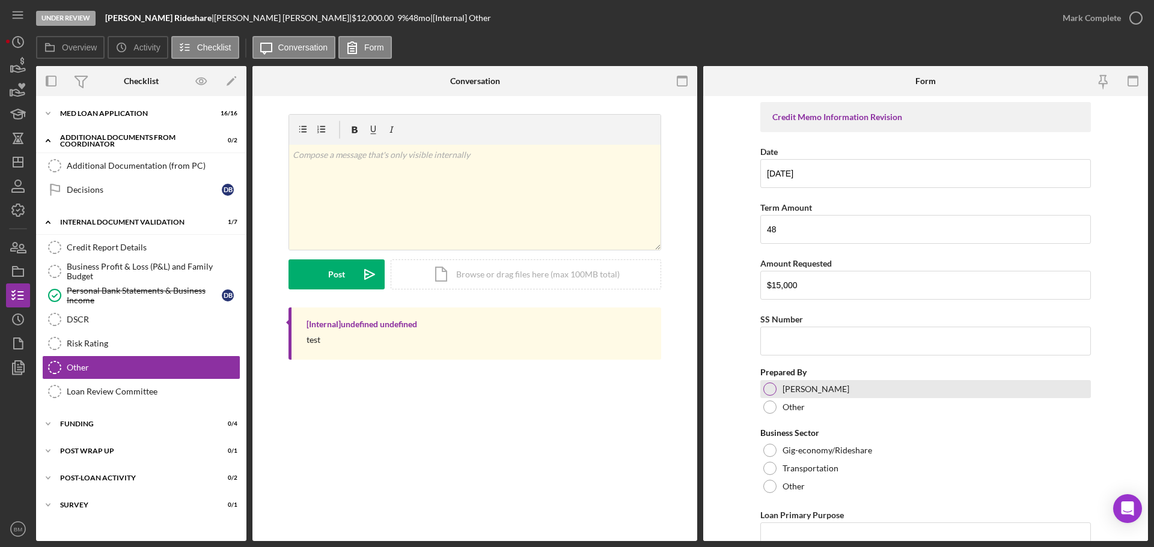
click at [837, 385] on div "[PERSON_NAME]" at bounding box center [925, 389] width 331 height 18
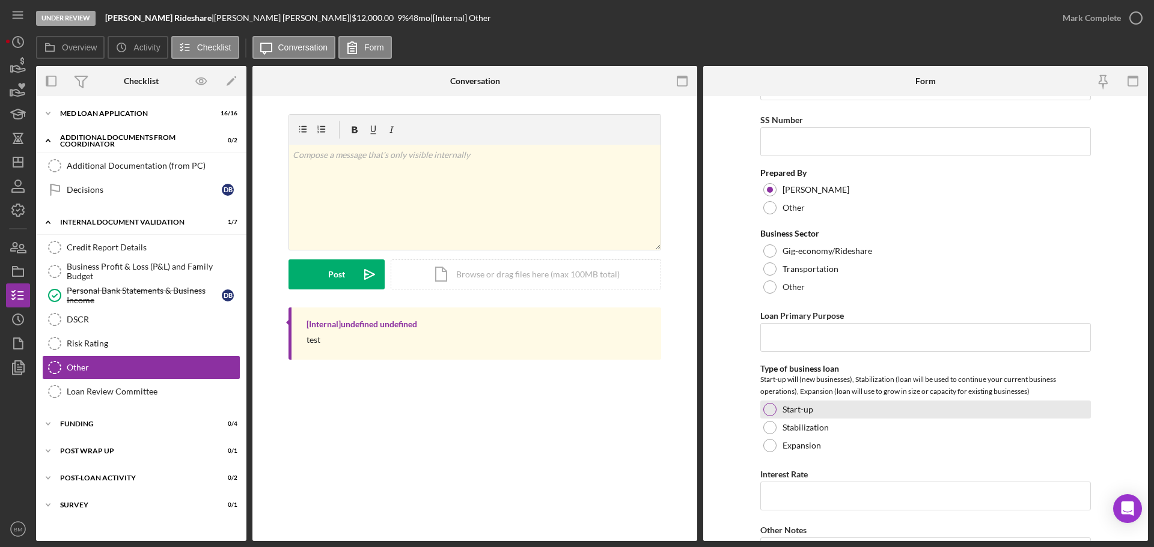
scroll to position [240, 0]
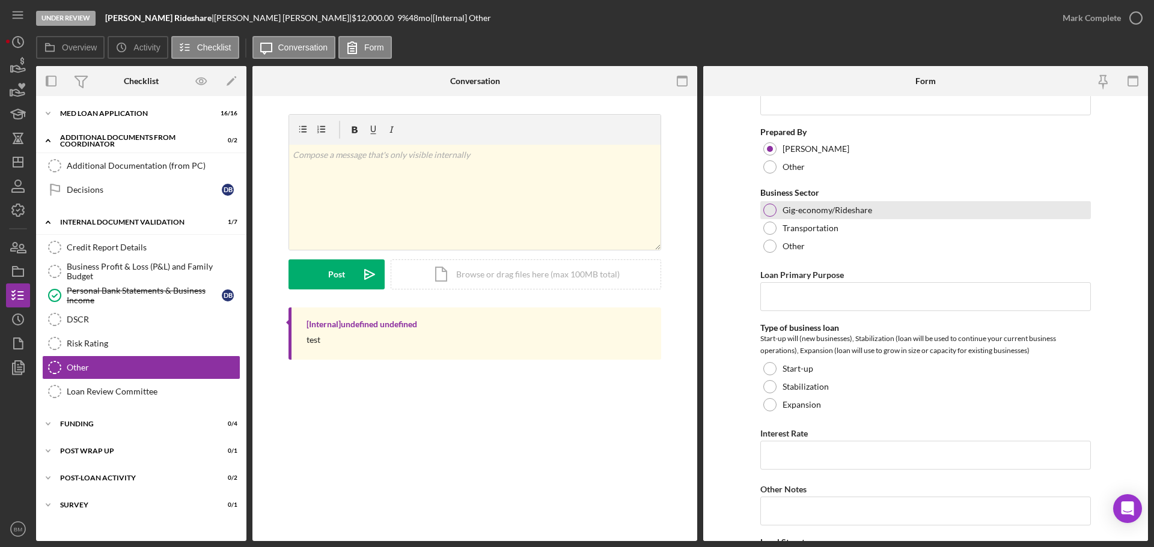
click at [836, 211] on label "Gig-economy/Rideshare" at bounding box center [827, 211] width 90 height 10
click at [828, 303] on input "Loan Primary Purpose" at bounding box center [925, 296] width 331 height 29
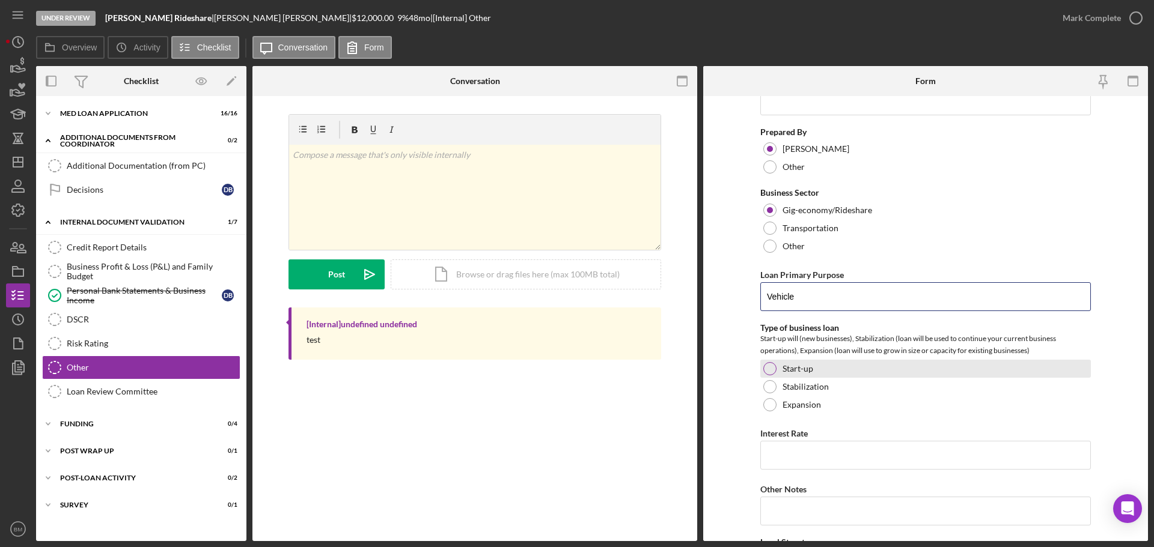
type input "Vehicle"
click at [815, 373] on div "Start-up" at bounding box center [925, 369] width 331 height 18
click at [828, 450] on input "Interest Rate" at bounding box center [925, 455] width 331 height 29
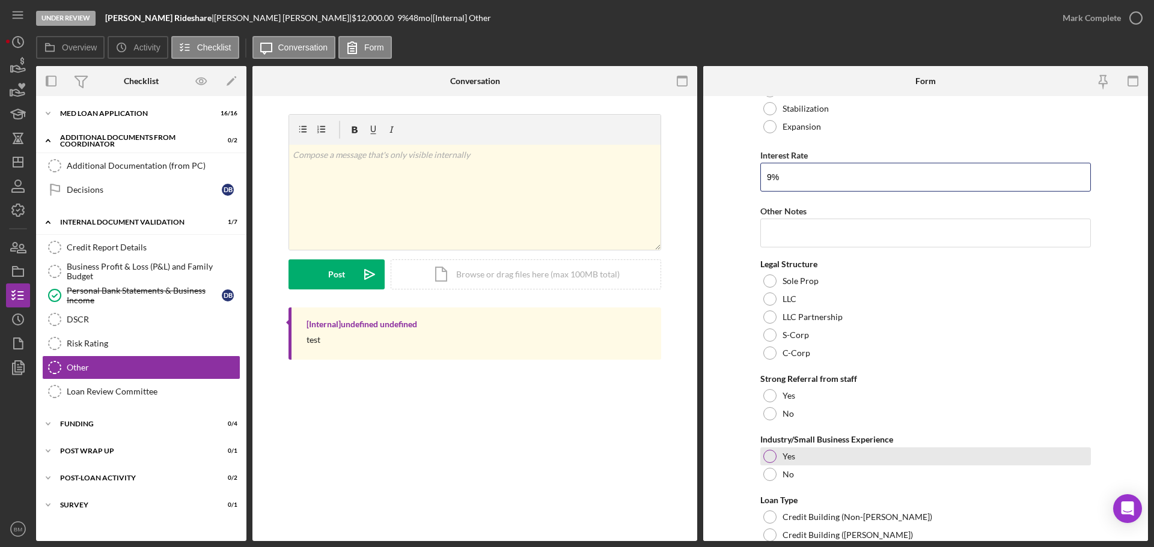
scroll to position [541, 0]
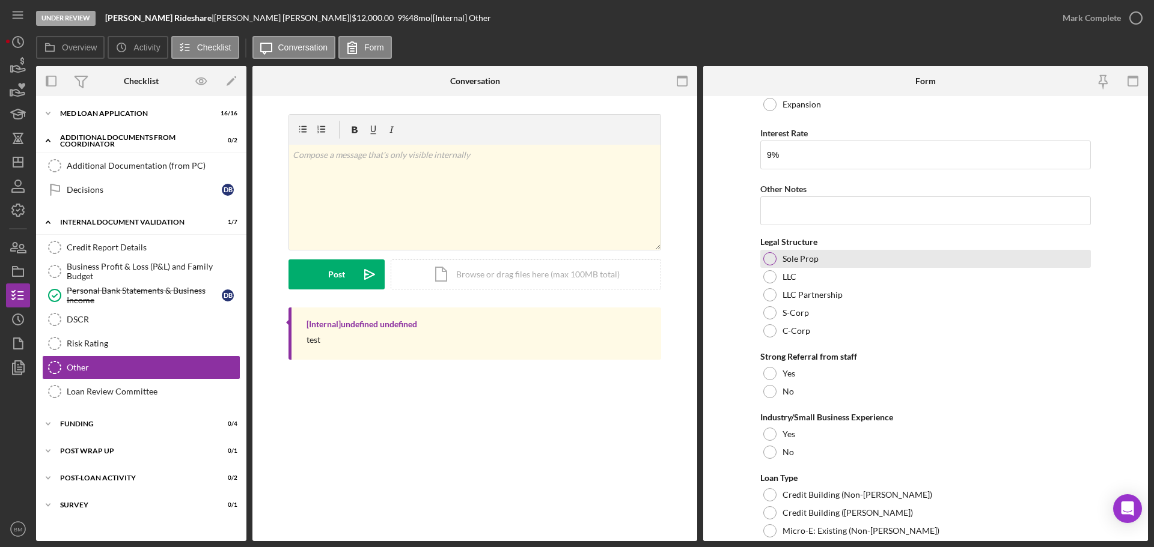
type input "9.00000%"
click at [802, 263] on label "Sole Prop" at bounding box center [800, 259] width 36 height 10
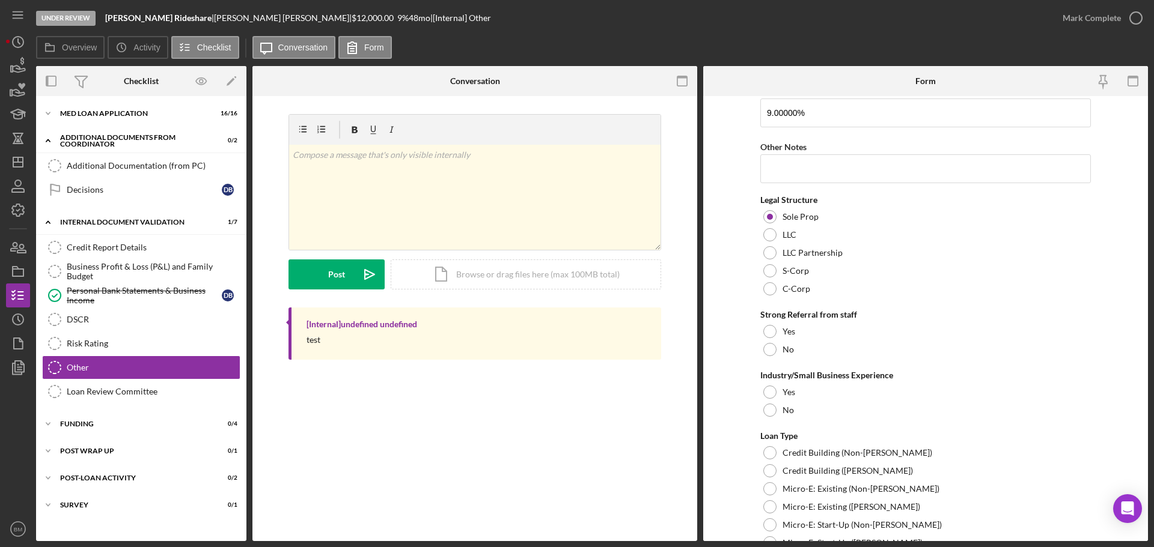
scroll to position [638, 0]
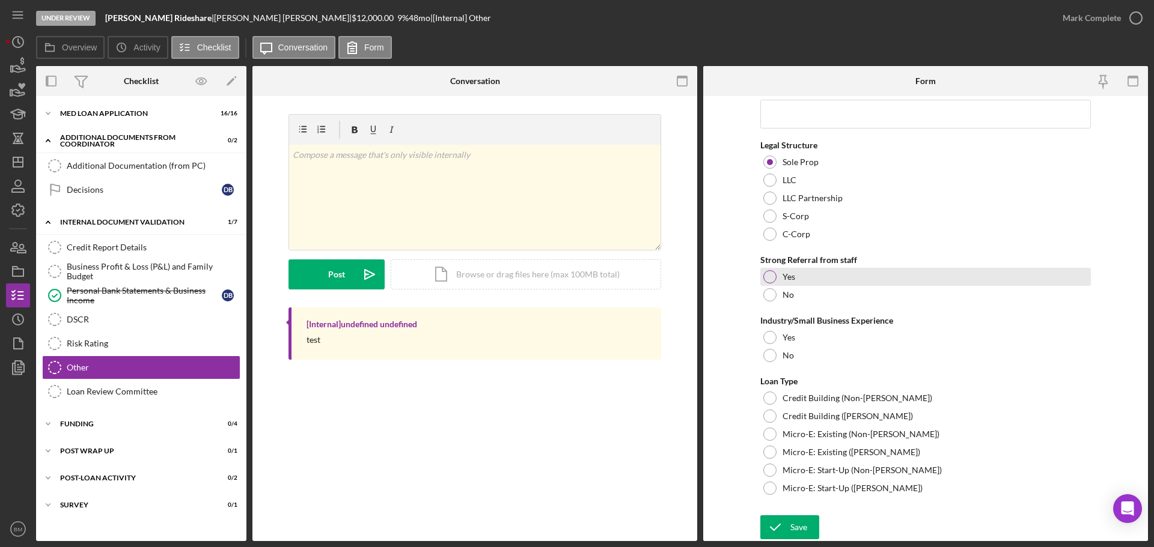
click at [794, 276] on div "Yes" at bounding box center [925, 277] width 331 height 18
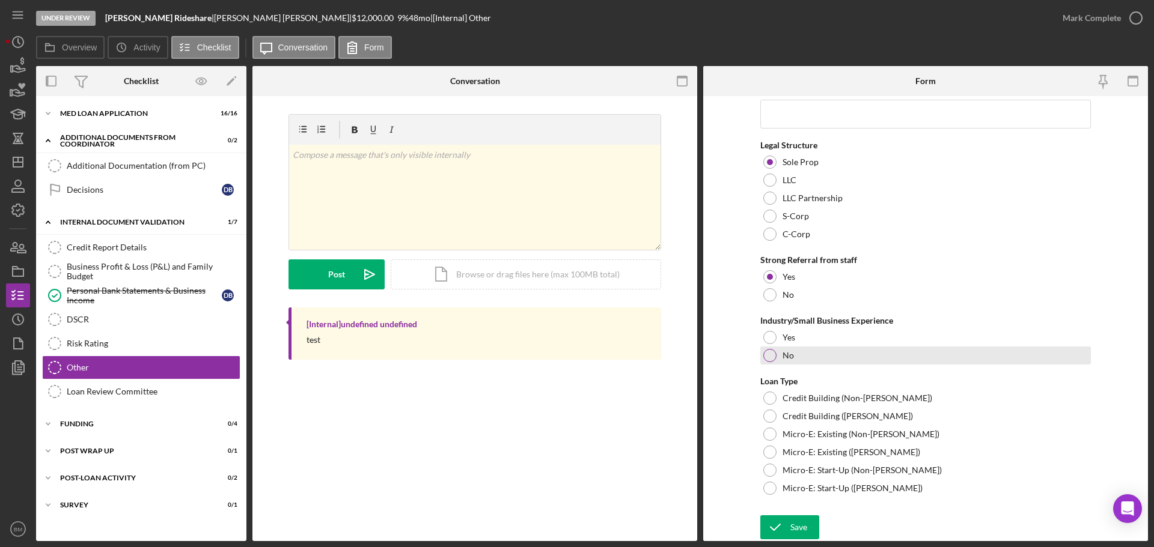
click at [797, 358] on div "No" at bounding box center [925, 356] width 331 height 18
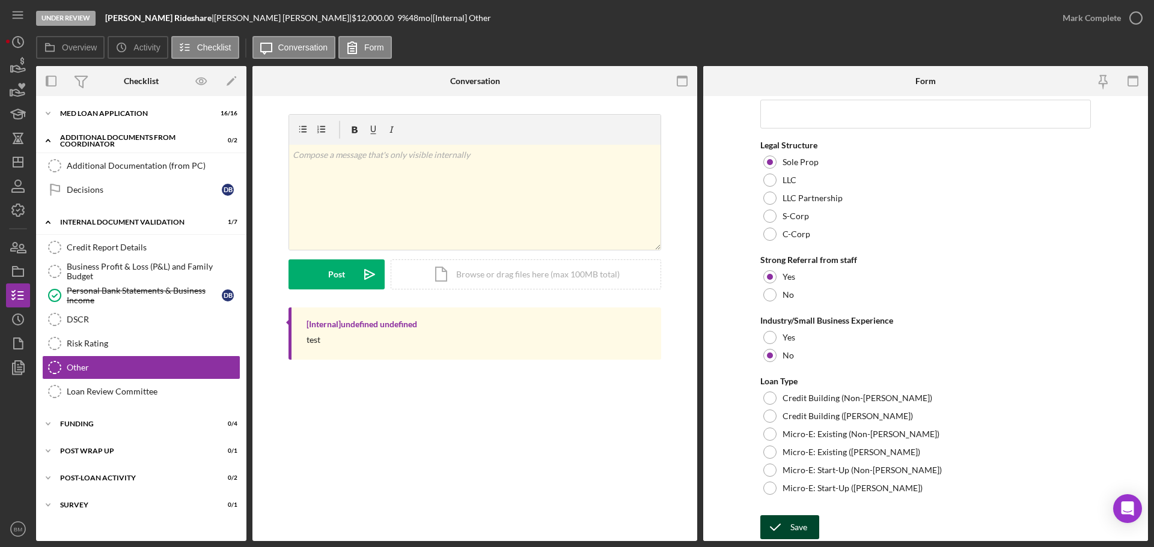
click at [807, 529] on button "Save" at bounding box center [789, 528] width 59 height 24
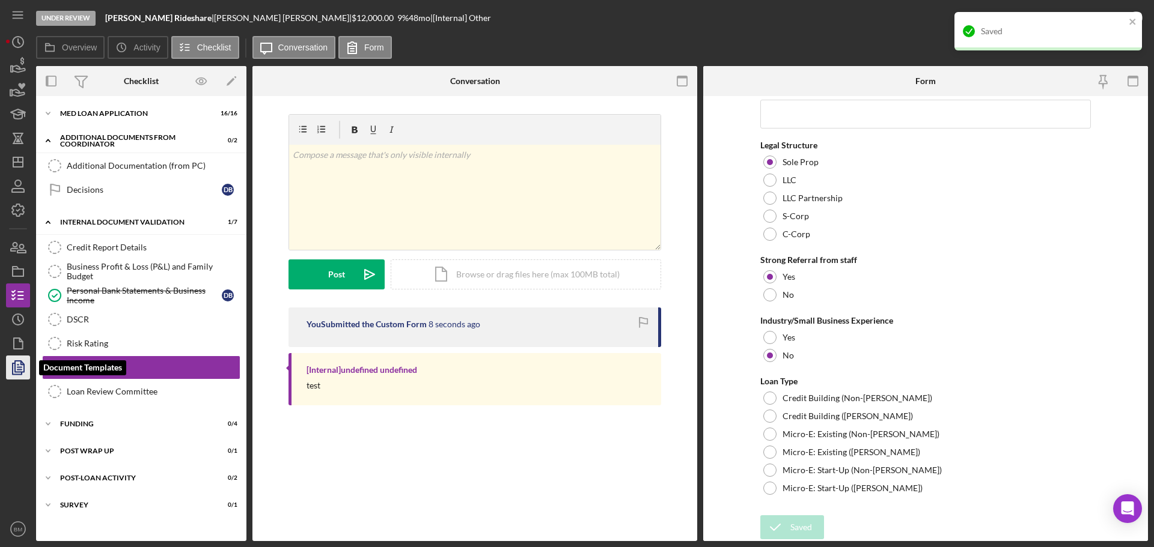
click at [24, 368] on polygon "button" at bounding box center [19, 366] width 9 height 11
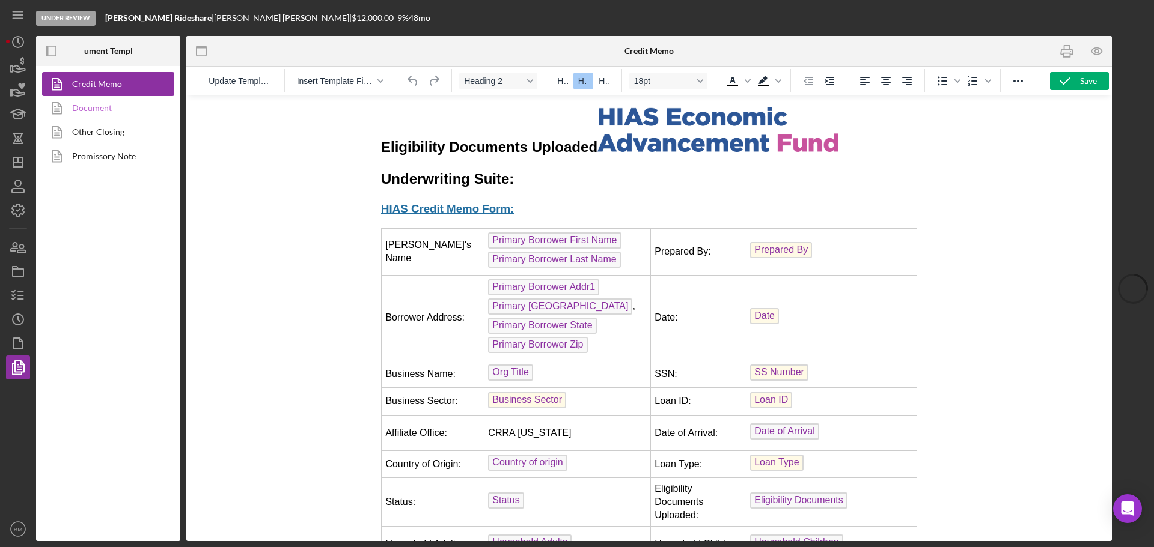
click at [111, 108] on link "Document" at bounding box center [105, 108] width 126 height 24
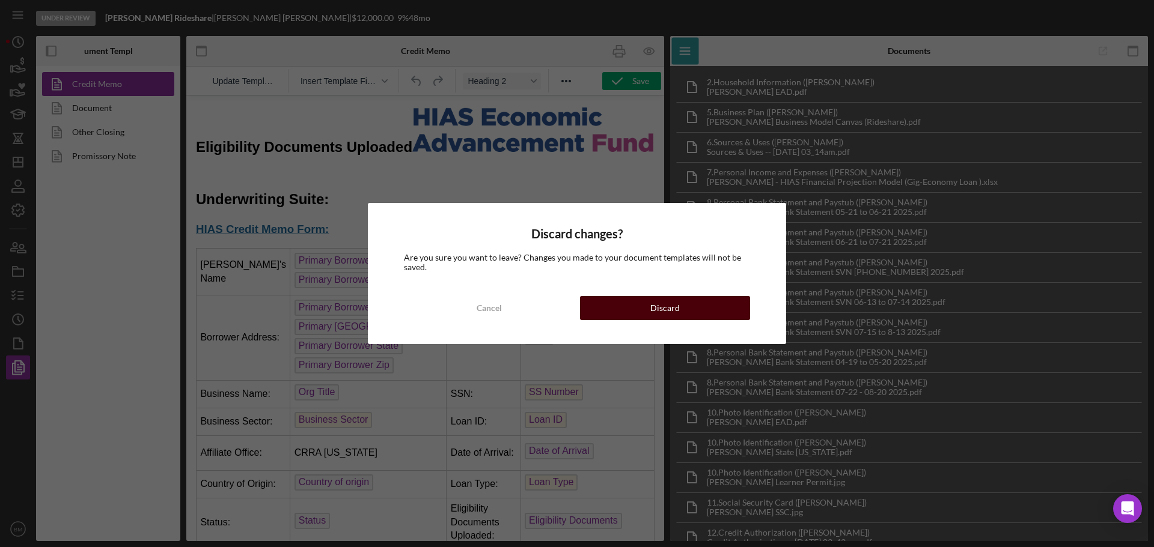
click at [583, 299] on div "Cancel Discard" at bounding box center [577, 308] width 346 height 24
drag, startPoint x: 632, startPoint y: 304, endPoint x: 445, endPoint y: 209, distance: 209.1
click at [632, 304] on button "Discard" at bounding box center [665, 308] width 170 height 24
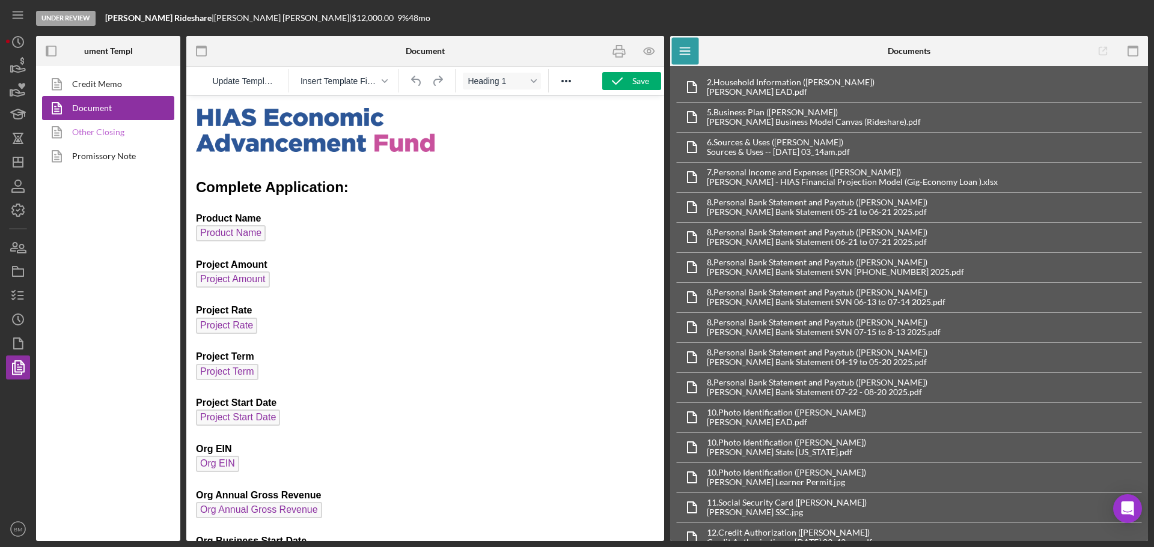
click at [105, 138] on link "Other Closing" at bounding box center [105, 132] width 126 height 24
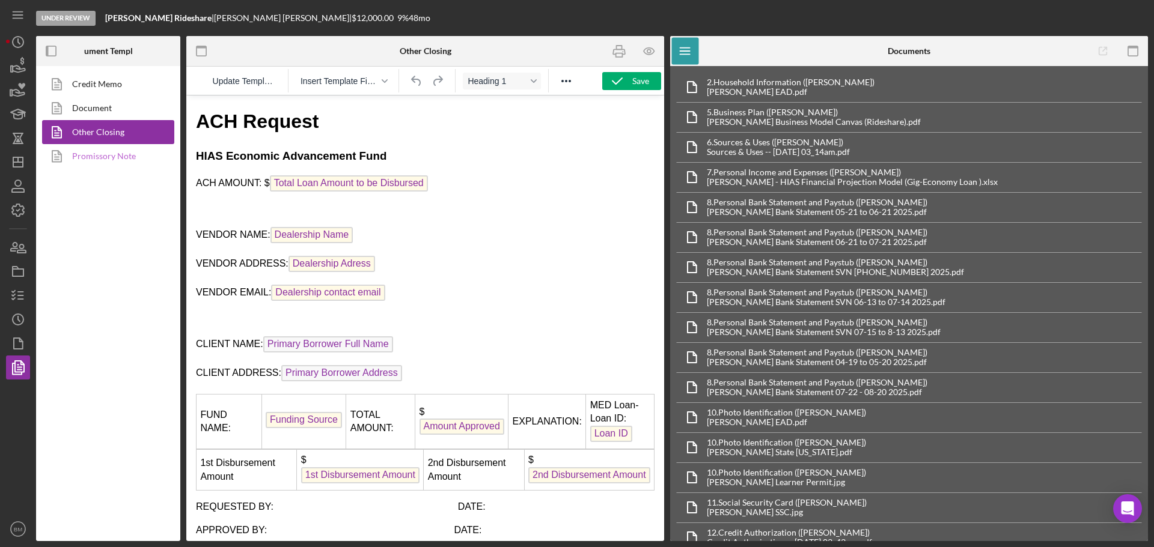
click at [116, 160] on link "Promissory Note" at bounding box center [105, 156] width 126 height 24
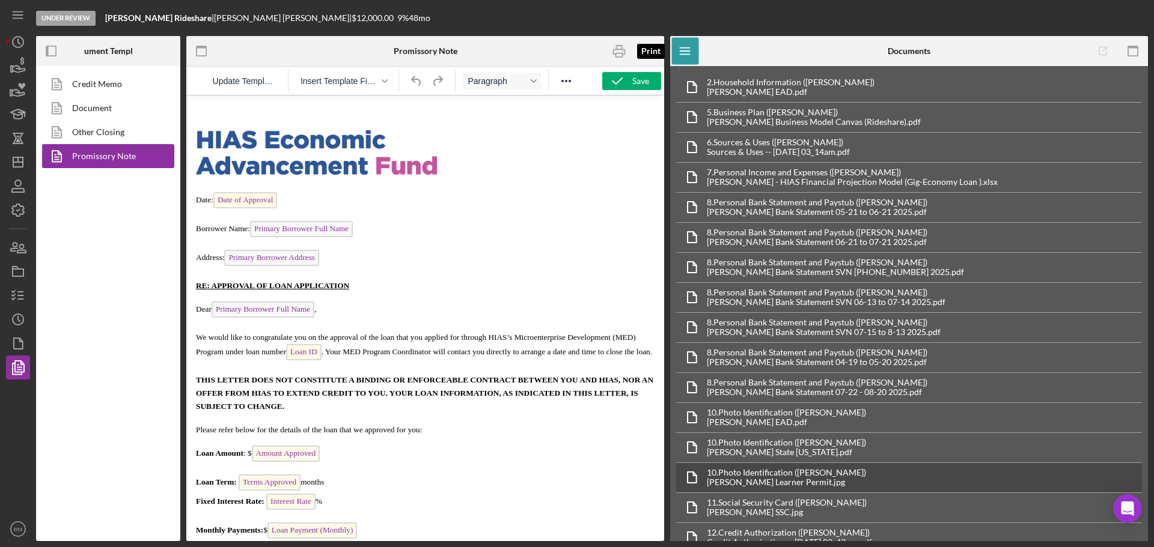
drag, startPoint x: 610, startPoint y: 58, endPoint x: 936, endPoint y: 466, distance: 522.0
click at [610, 58] on icon "button" at bounding box center [619, 51] width 27 height 27
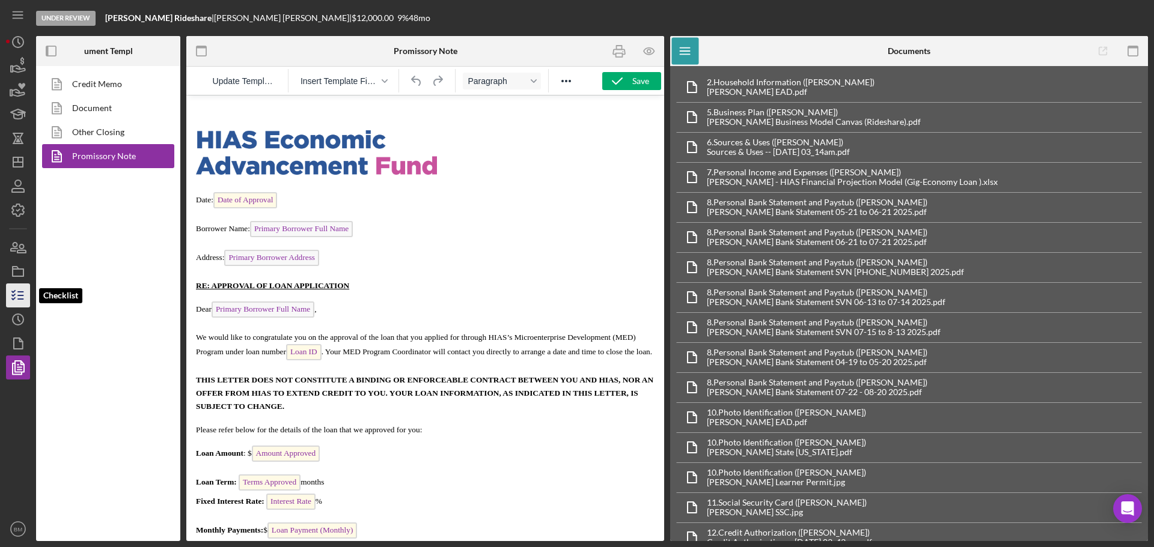
click at [23, 293] on icon "button" at bounding box center [18, 296] width 30 height 30
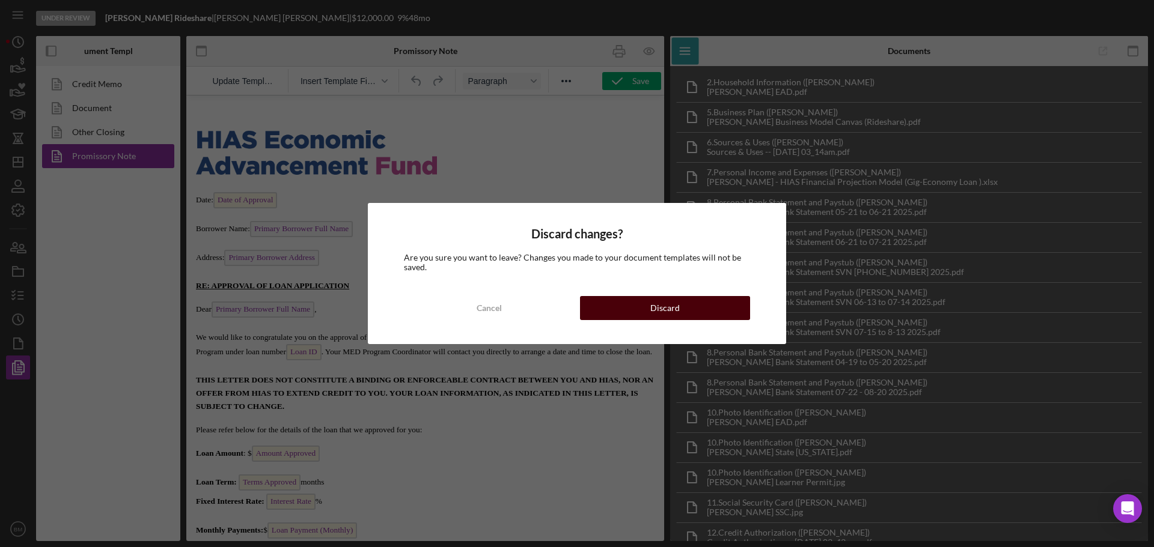
click at [618, 319] on button "Discard" at bounding box center [665, 308] width 170 height 24
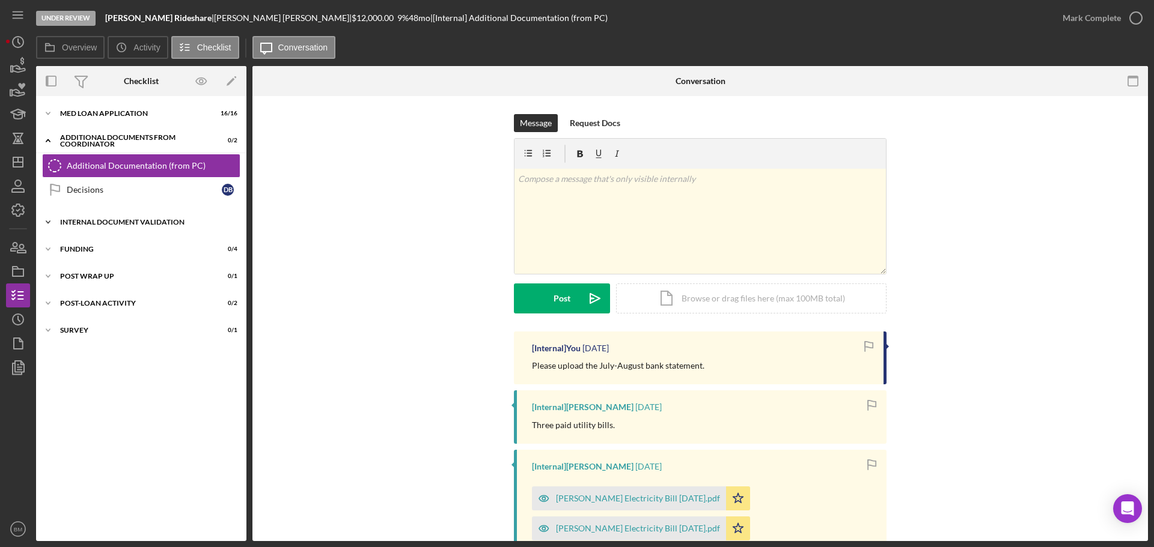
click at [106, 222] on div "Internal Document Validation" at bounding box center [145, 222] width 171 height 7
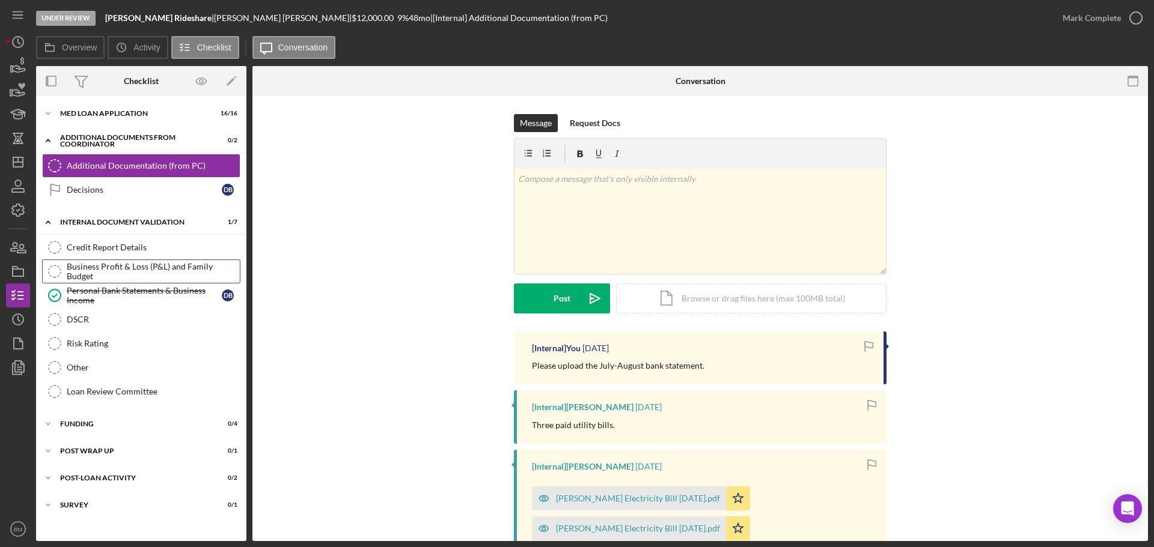
click at [135, 273] on div "Business Profit & Loss (P&L) and Family Budget" at bounding box center [153, 271] width 173 height 19
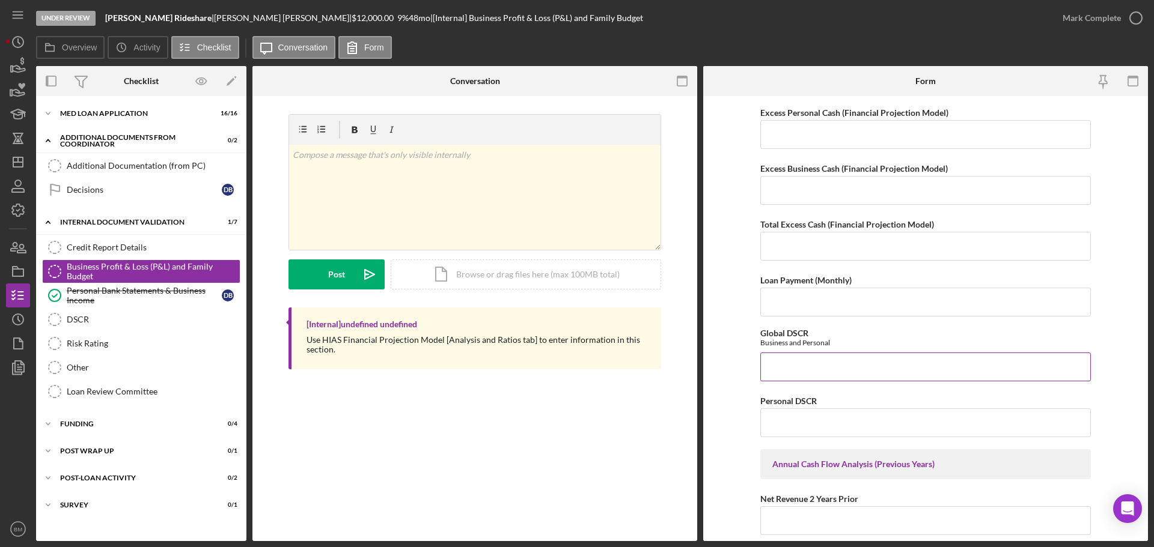
scroll to position [841, 0]
click at [811, 308] on input "Loan Payment (Monthly)" at bounding box center [925, 301] width 331 height 29
click at [814, 303] on input "Loan Payment (Monthly)" at bounding box center [925, 301] width 331 height 29
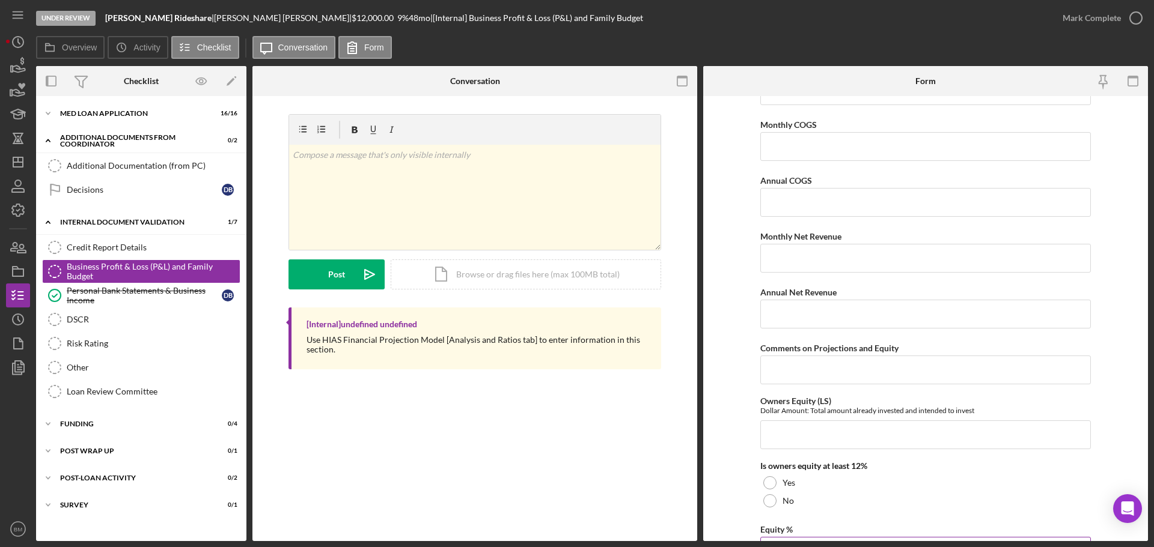
scroll to position [1662, 0]
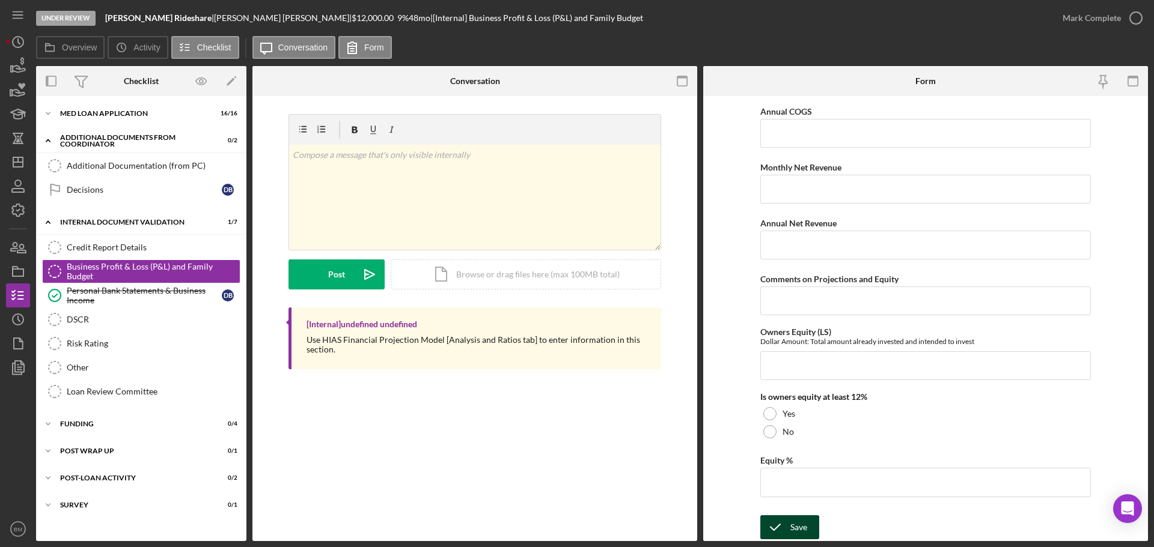
type input "298.62"
click at [805, 527] on button "Save" at bounding box center [789, 528] width 59 height 24
click at [13, 365] on polyline "button" at bounding box center [17, 369] width 9 height 11
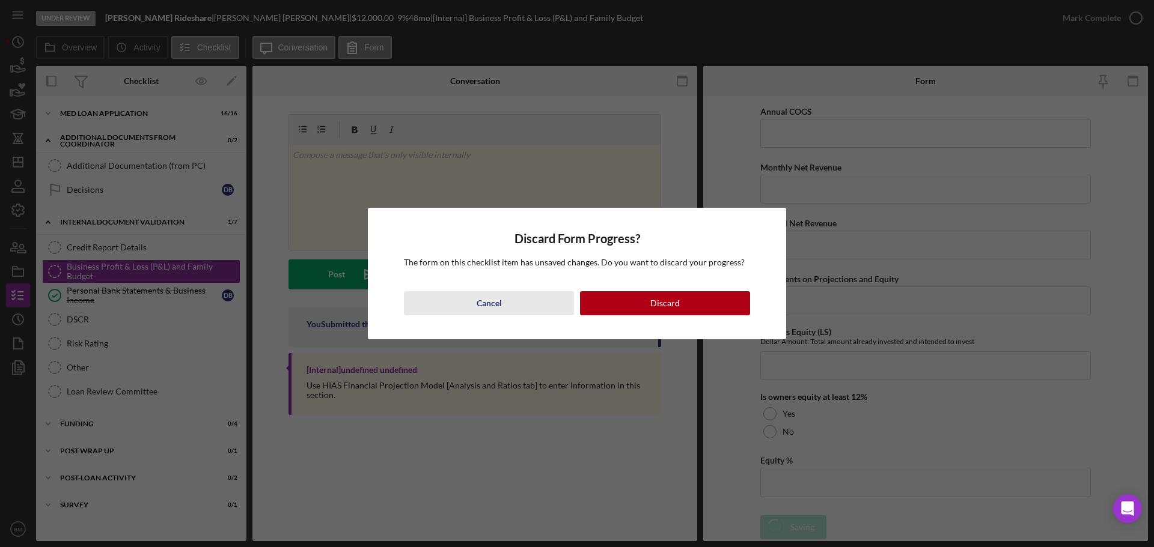
click at [498, 307] on div "Cancel" at bounding box center [489, 303] width 25 height 24
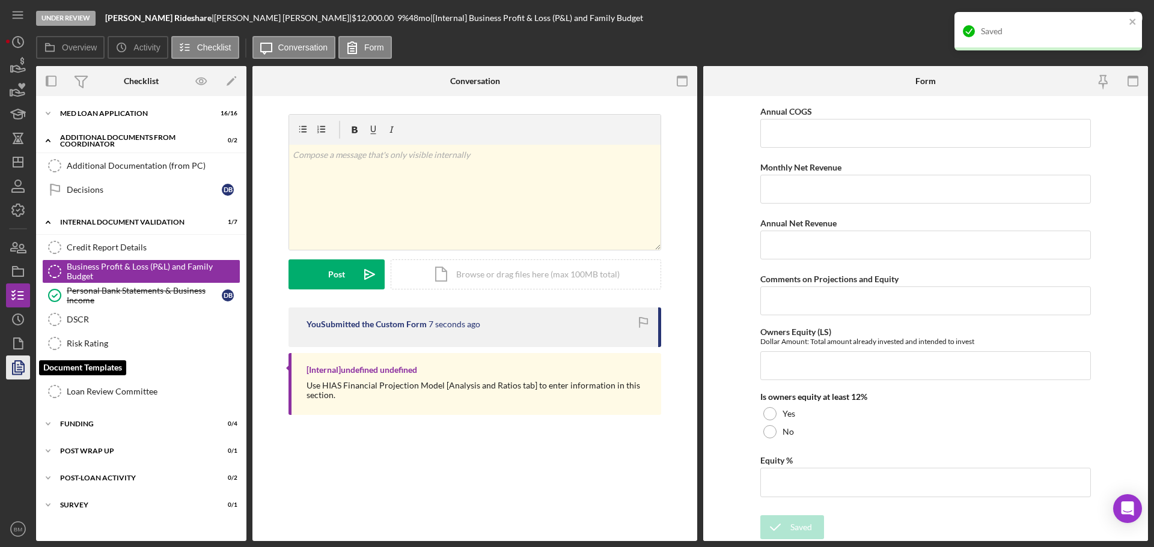
click at [10, 376] on icon "button" at bounding box center [18, 368] width 30 height 30
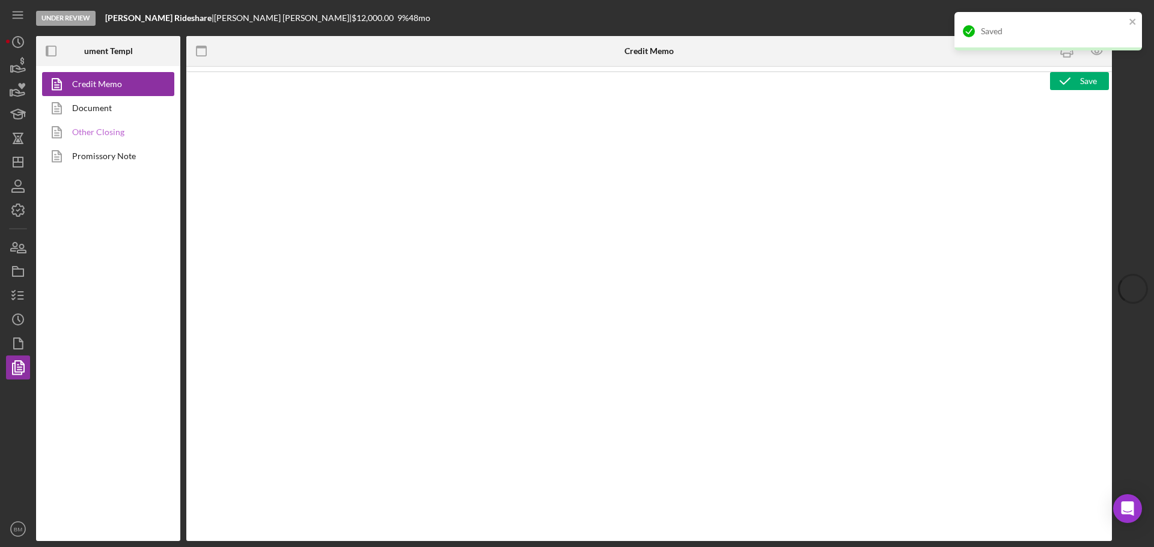
click at [102, 127] on link "Other Closing" at bounding box center [105, 132] width 126 height 24
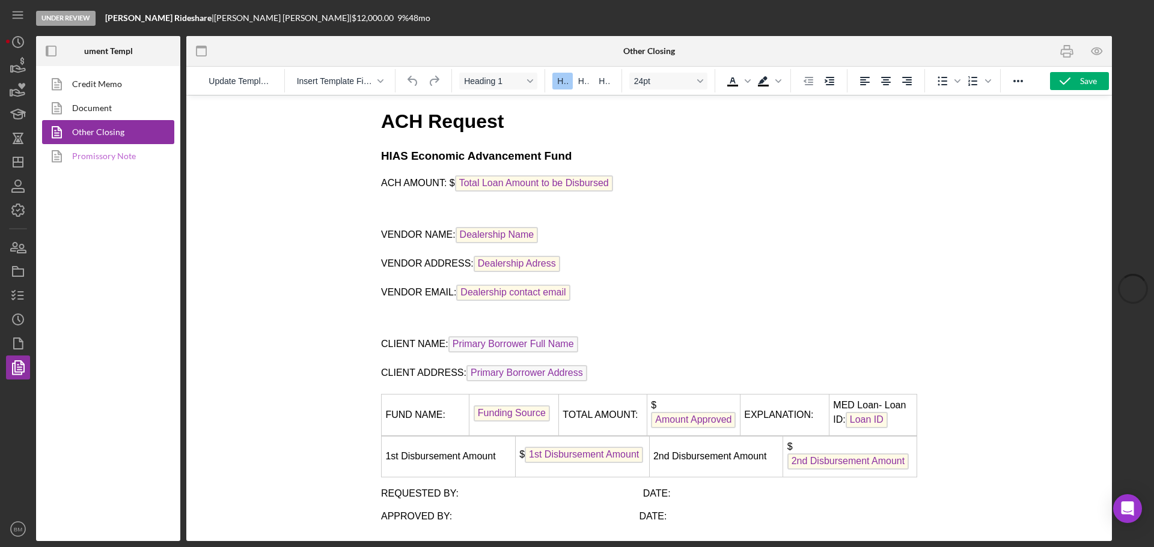
click at [105, 154] on link "Promissory Note" at bounding box center [105, 156] width 126 height 24
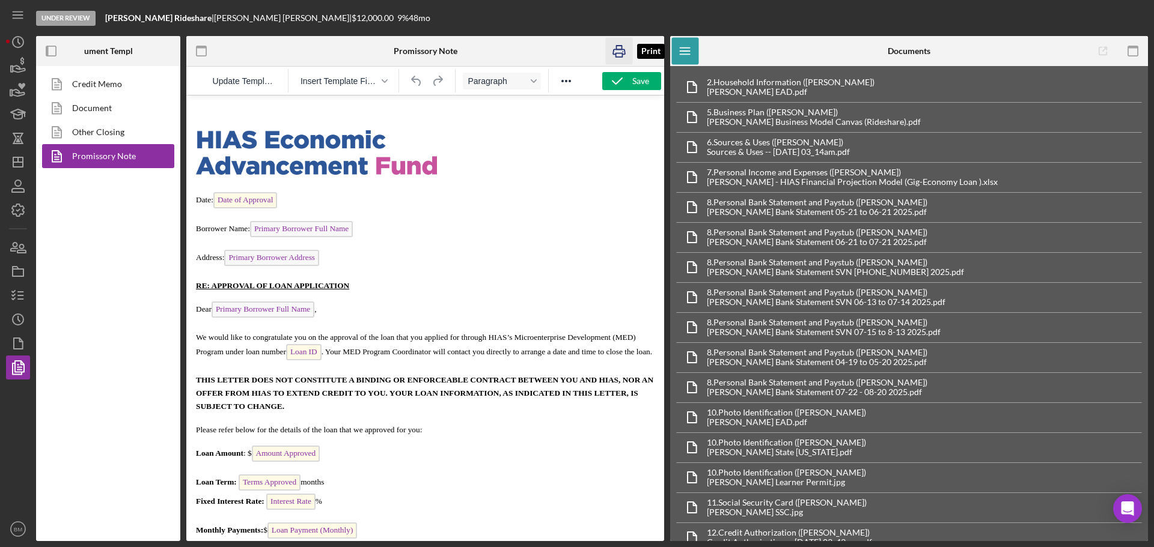
drag, startPoint x: 611, startPoint y: 56, endPoint x: 297, endPoint y: 161, distance: 331.4
click at [611, 56] on icon "button" at bounding box center [619, 51] width 27 height 27
click at [22, 248] on icon "button" at bounding box center [21, 249] width 8 height 8
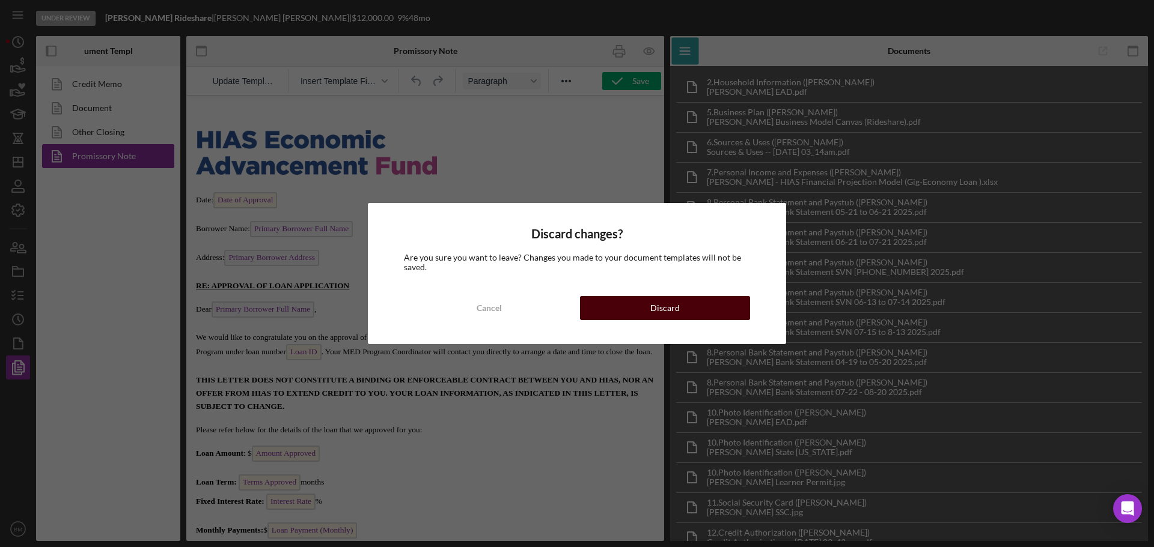
click at [645, 302] on button "Discard" at bounding box center [665, 308] width 170 height 24
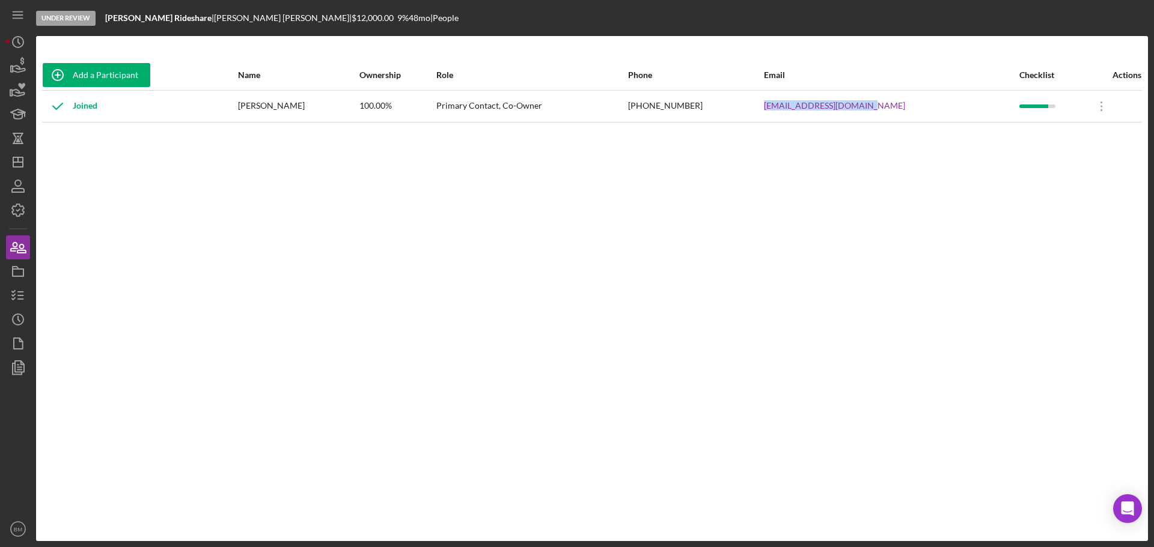
drag, startPoint x: 939, startPoint y: 107, endPoint x: 810, endPoint y: 109, distance: 129.2
click at [810, 109] on tr "Joined [PERSON_NAME] 100.00% Primary Contact, Co-Owner [PHONE_NUMBER] [EMAIL_AD…" at bounding box center [592, 106] width 1100 height 32
copy tr "[EMAIL_ADDRESS][DOMAIN_NAME]"
